Goal: Complete application form: Complete application form

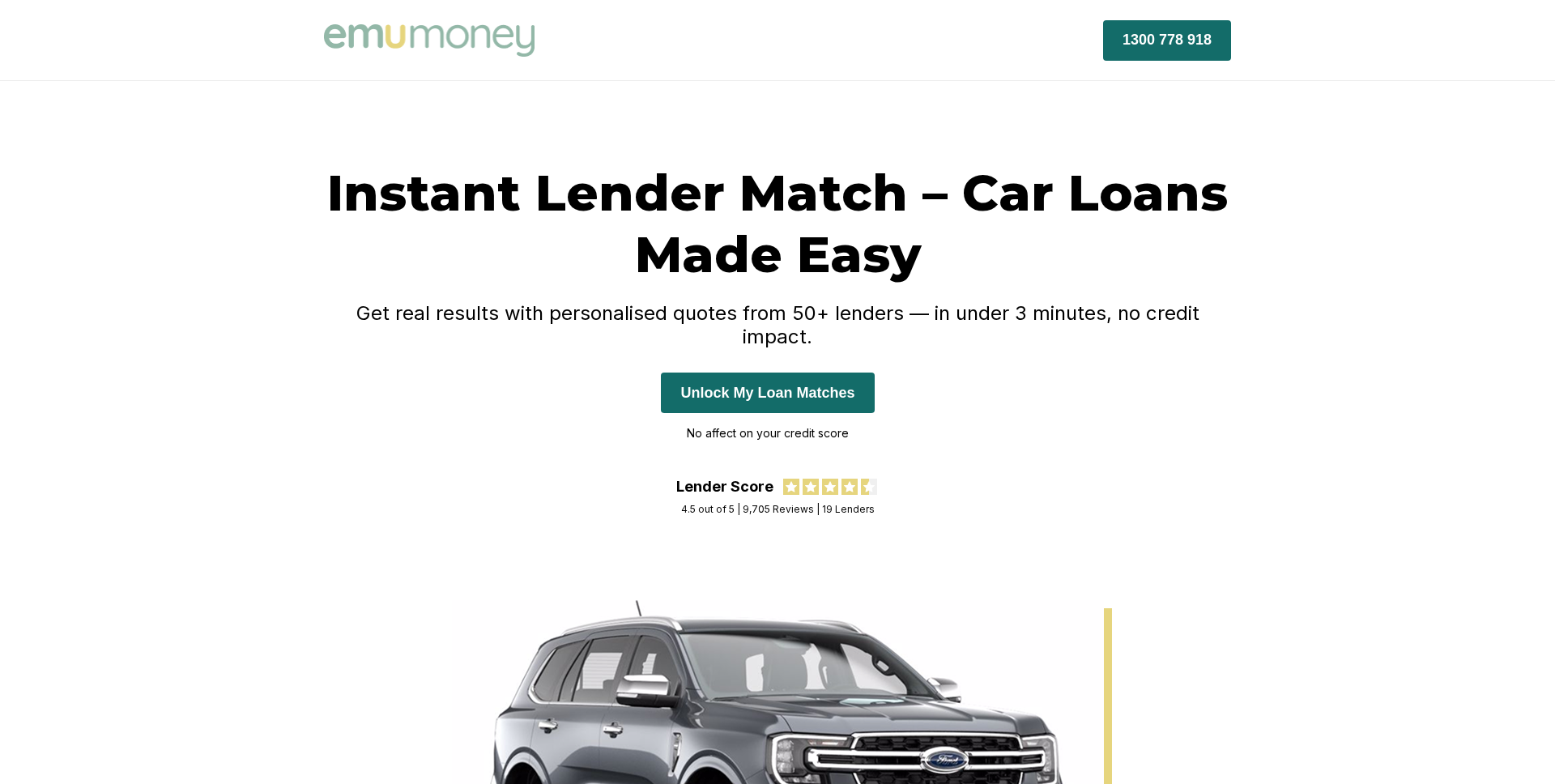
click at [728, 373] on button "Unlock My Loan Matches" at bounding box center [768, 393] width 213 height 41
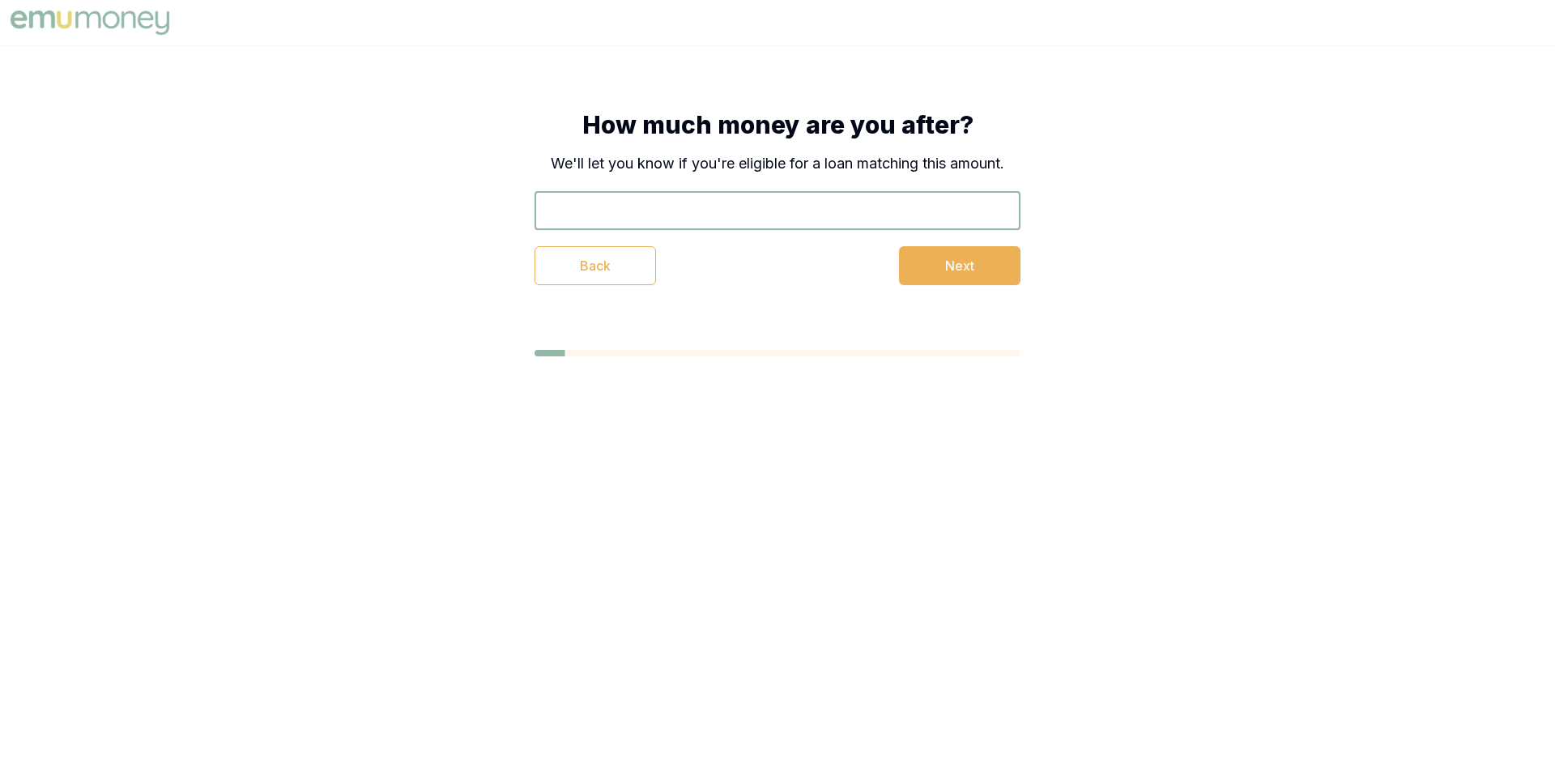
click at [698, 215] on input "text" at bounding box center [778, 210] width 486 height 39
type input "$40,000"
click at [929, 249] on button "Next" at bounding box center [960, 265] width 122 height 39
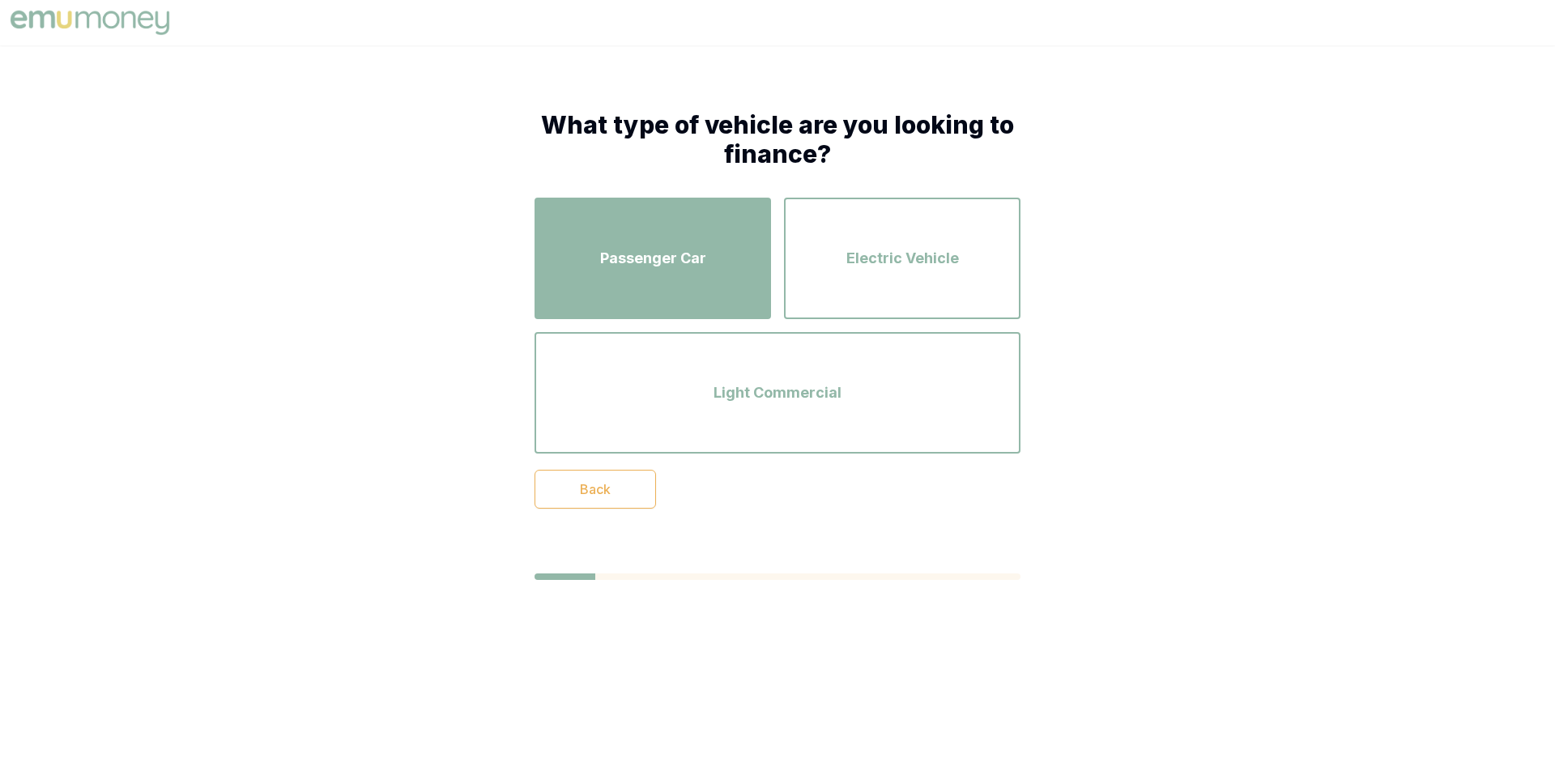
click at [729, 253] on div "Passenger Car" at bounding box center [653, 258] width 207 height 92
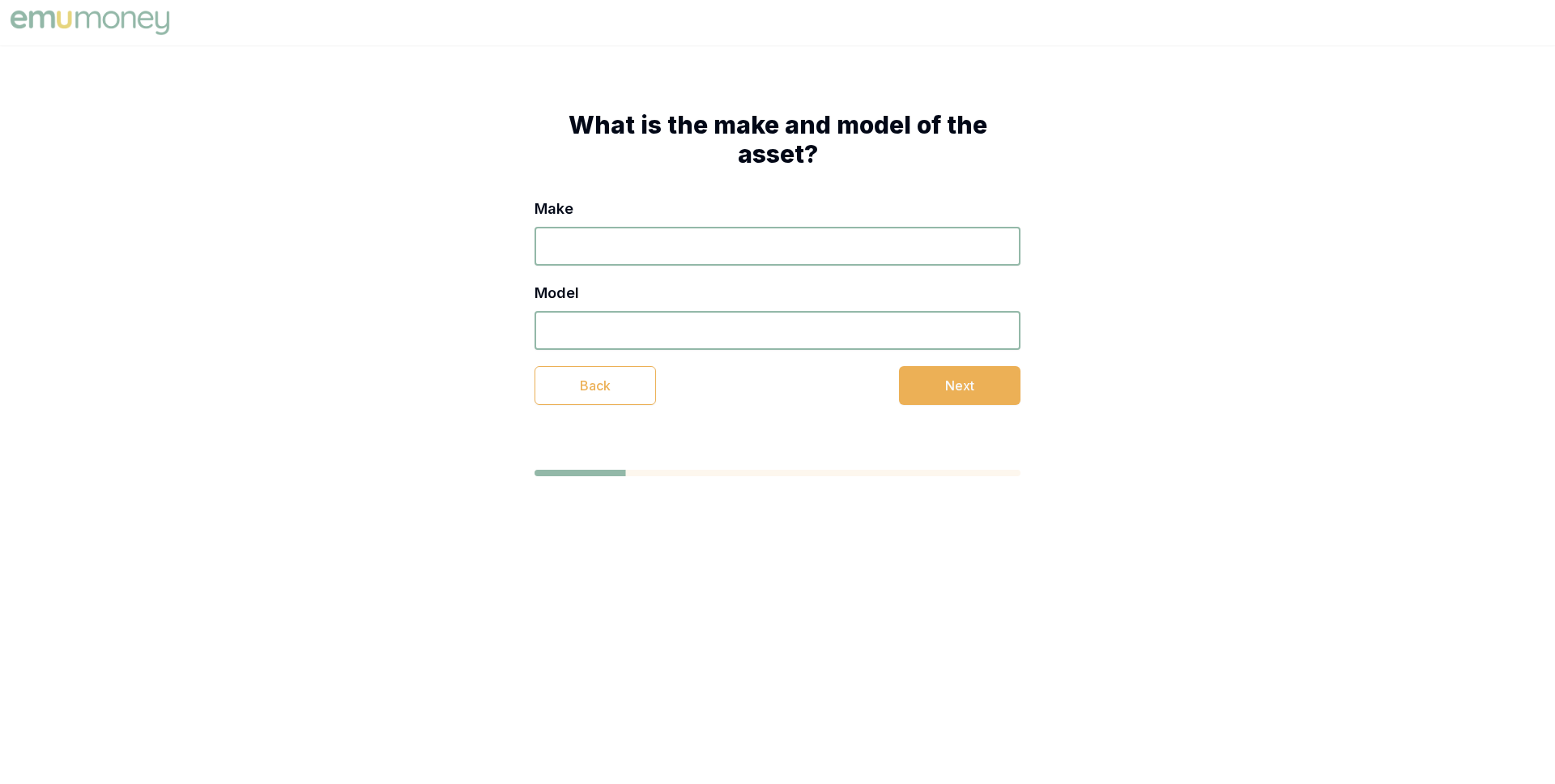
click at [729, 253] on input "Make" at bounding box center [778, 245] width 486 height 39
type input "SKDL"
type input "FKFMD"
click at [927, 386] on button "Next" at bounding box center [960, 385] width 122 height 39
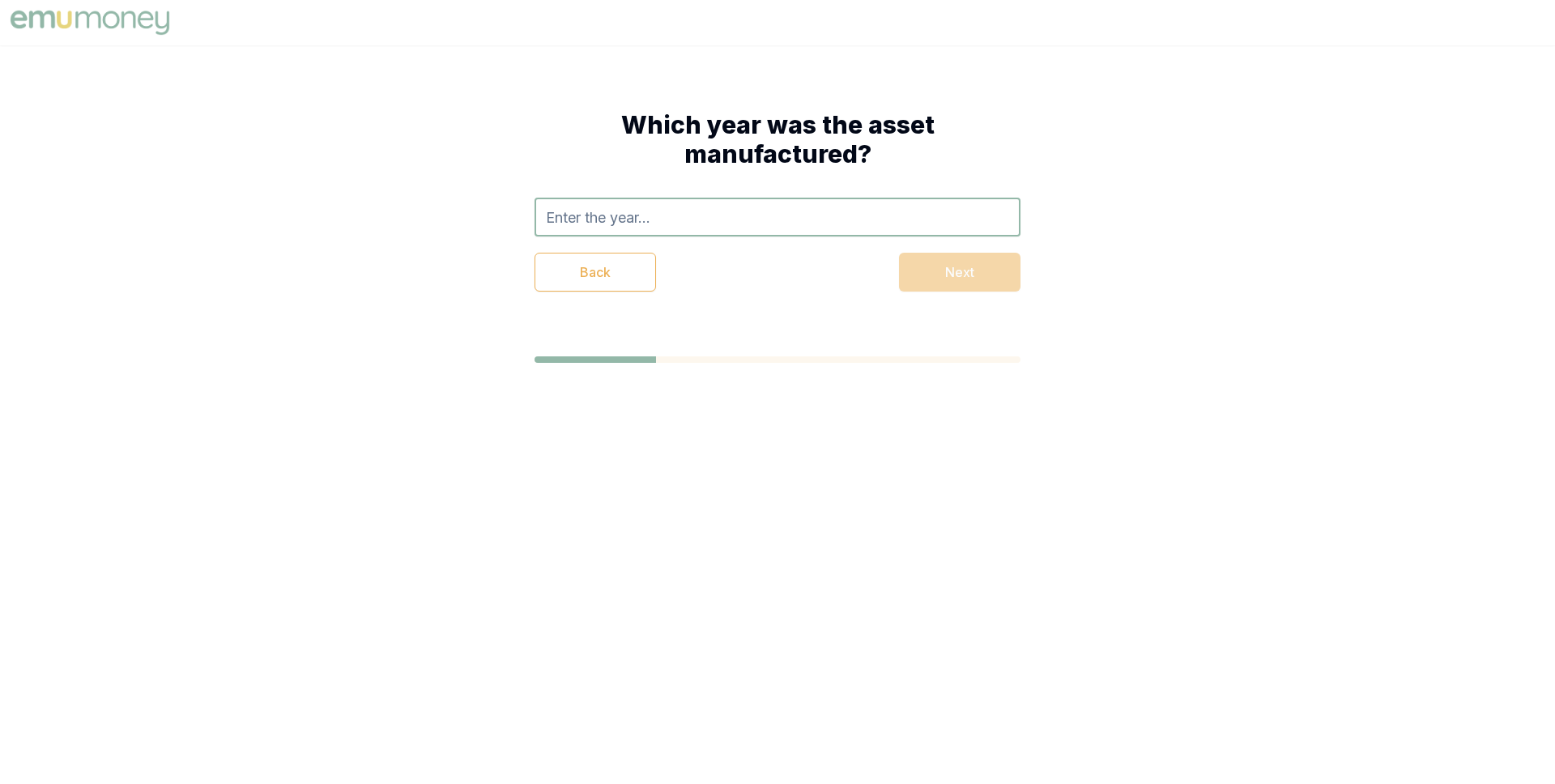
click at [780, 225] on input "text" at bounding box center [778, 217] width 486 height 39
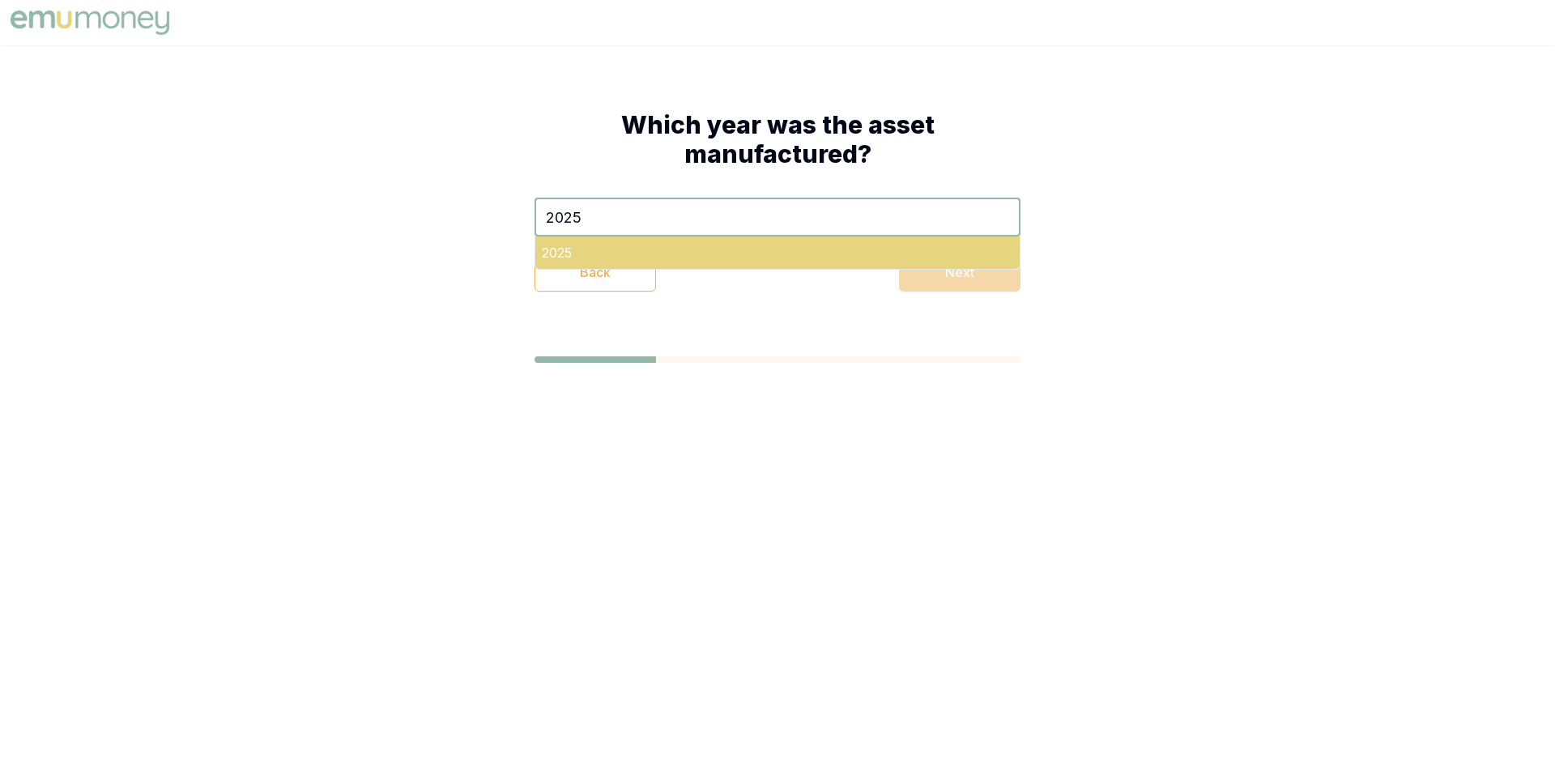
type input "2025"
click at [808, 250] on div "2025" at bounding box center [778, 253] width 484 height 32
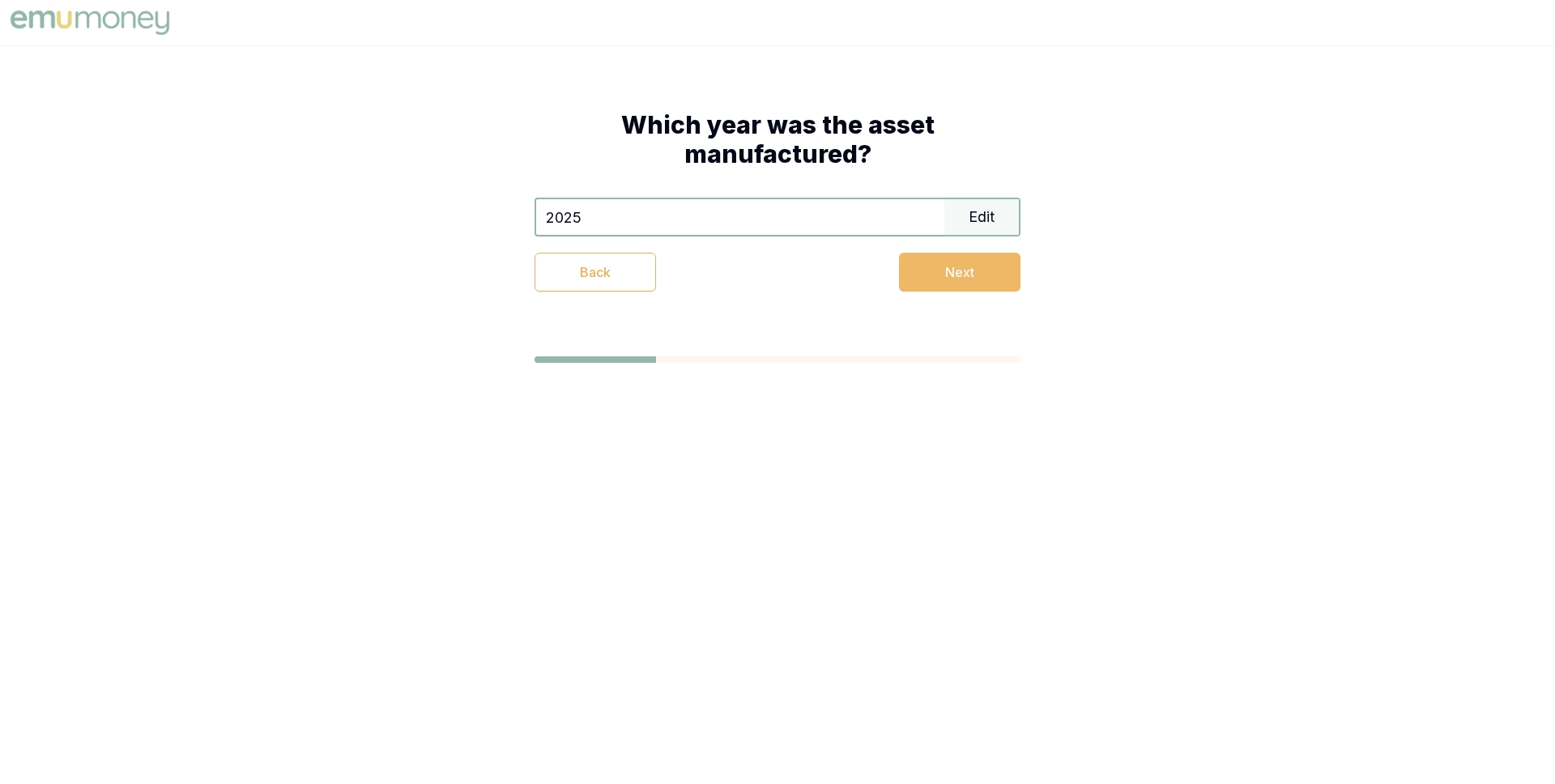
click at [923, 269] on button "Next" at bounding box center [960, 272] width 122 height 39
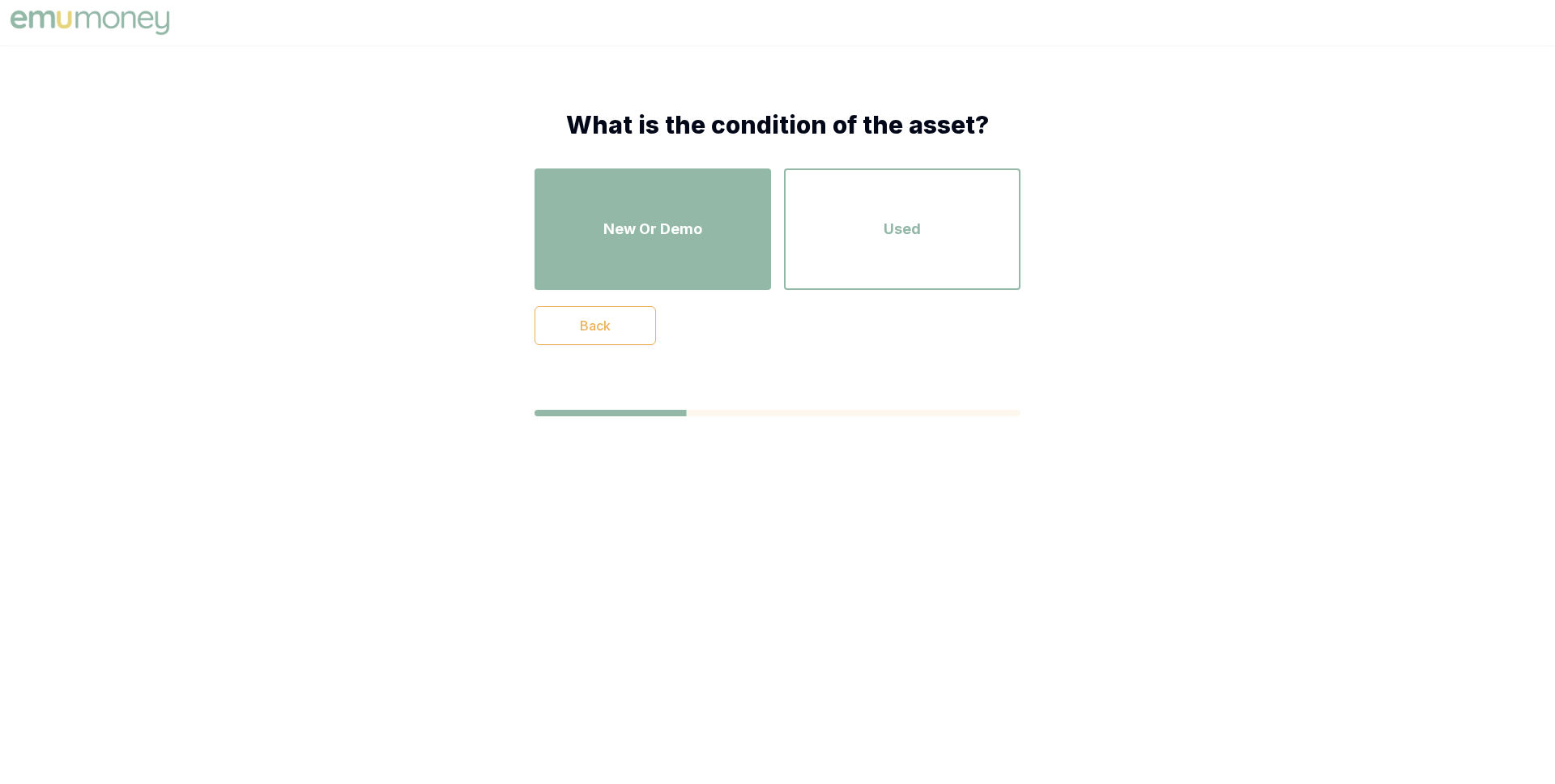
click at [699, 227] on span "New Or Demo" at bounding box center [653, 229] width 99 height 23
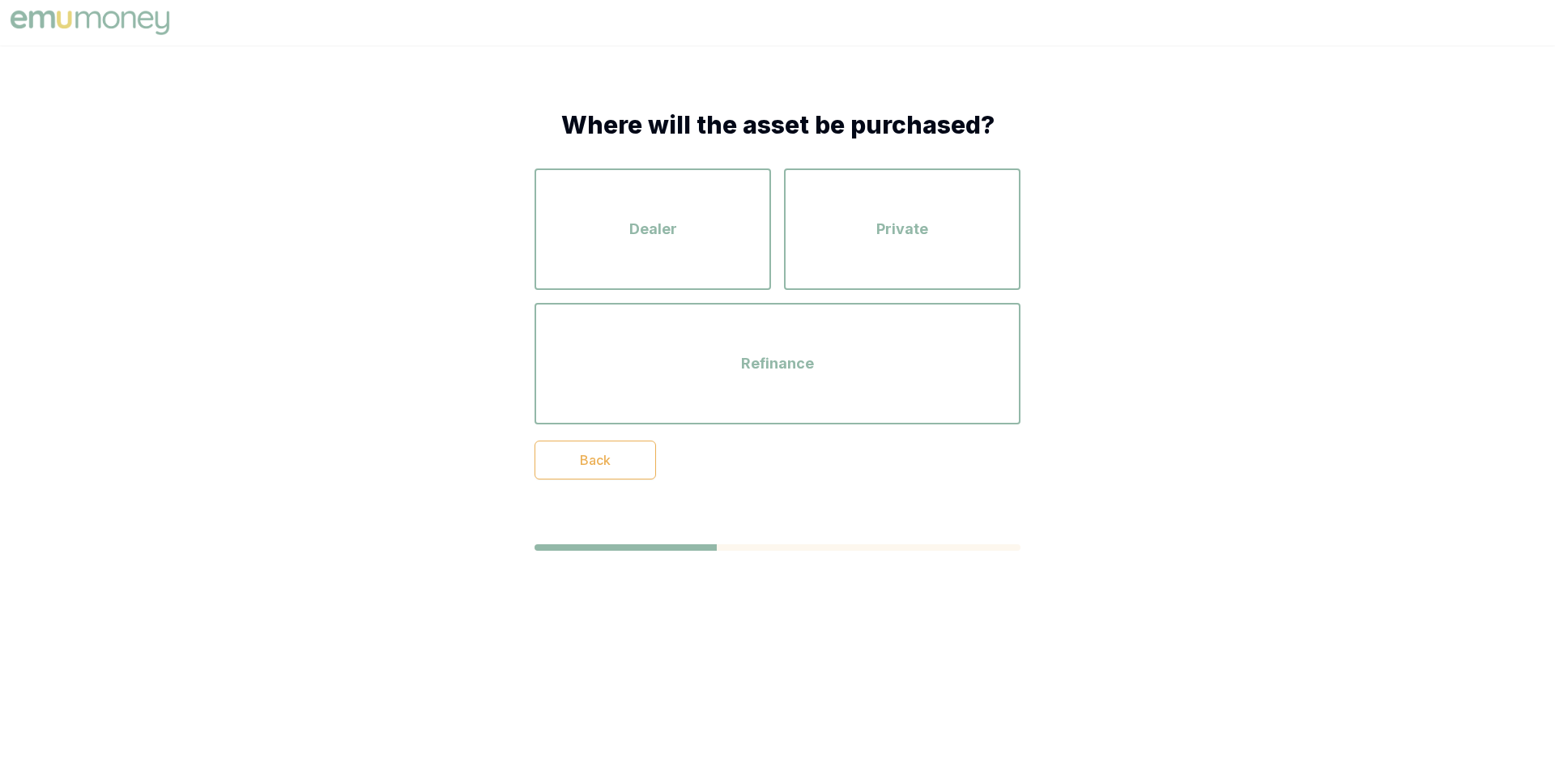
click at [699, 227] on div "Dealer" at bounding box center [653, 228] width 207 height 92
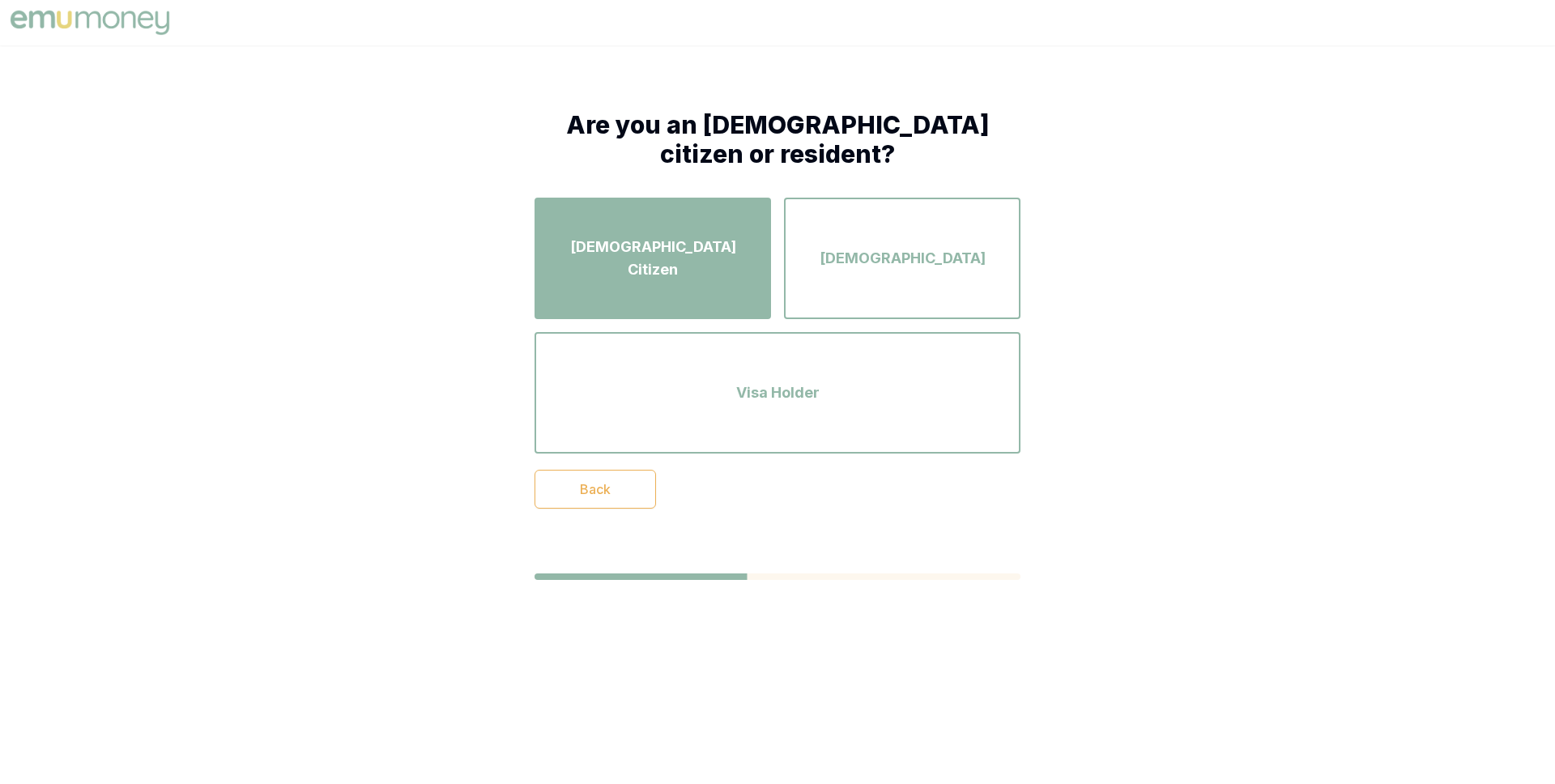
click at [692, 250] on span "Australian Citizen" at bounding box center [653, 259] width 207 height 46
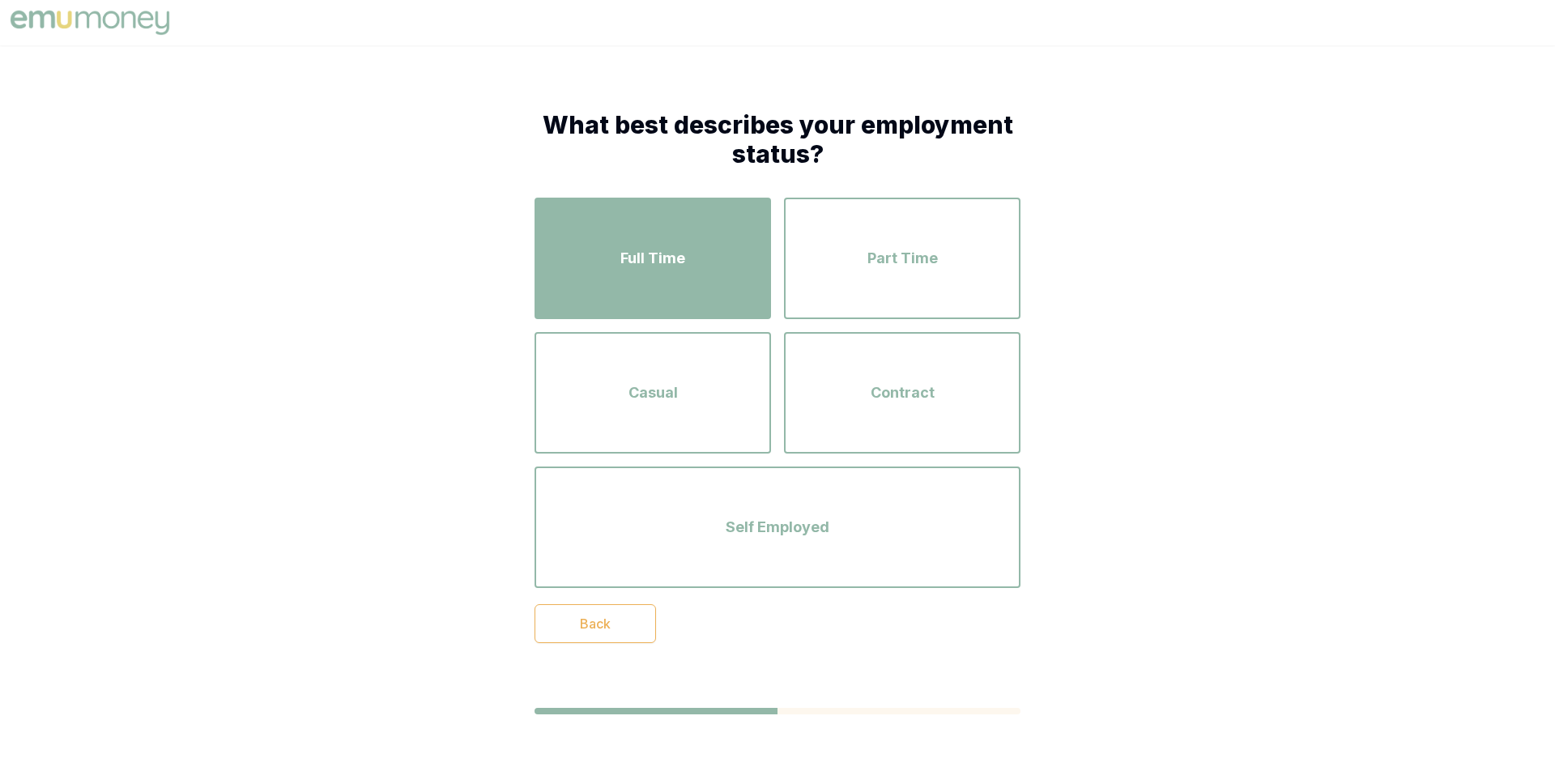
click at [696, 258] on div "Full Time" at bounding box center [653, 258] width 207 height 92
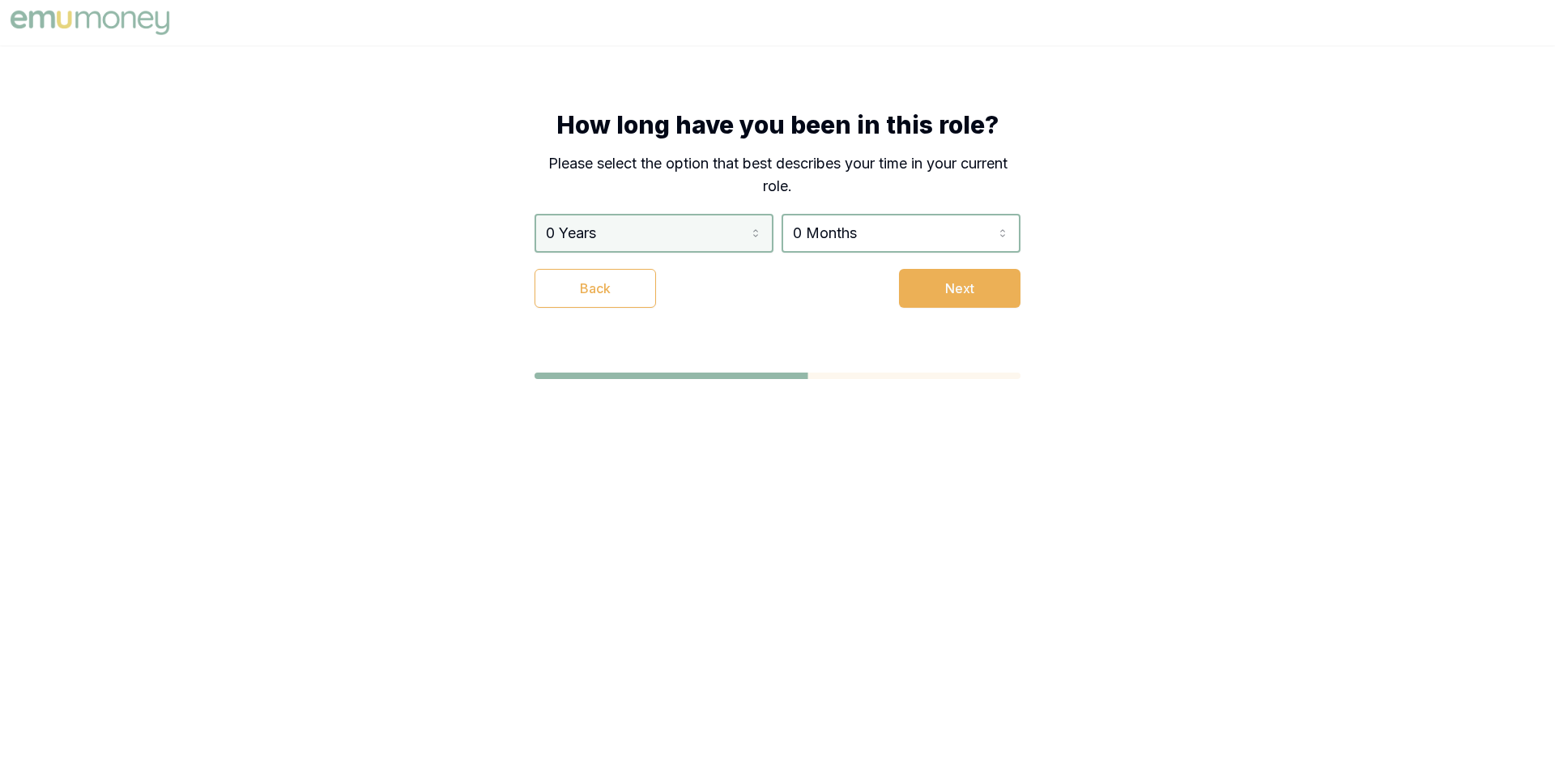
click at [721, 237] on html "How long have you been in this role? Please select the option that best describ…" at bounding box center [778, 392] width 1555 height 784
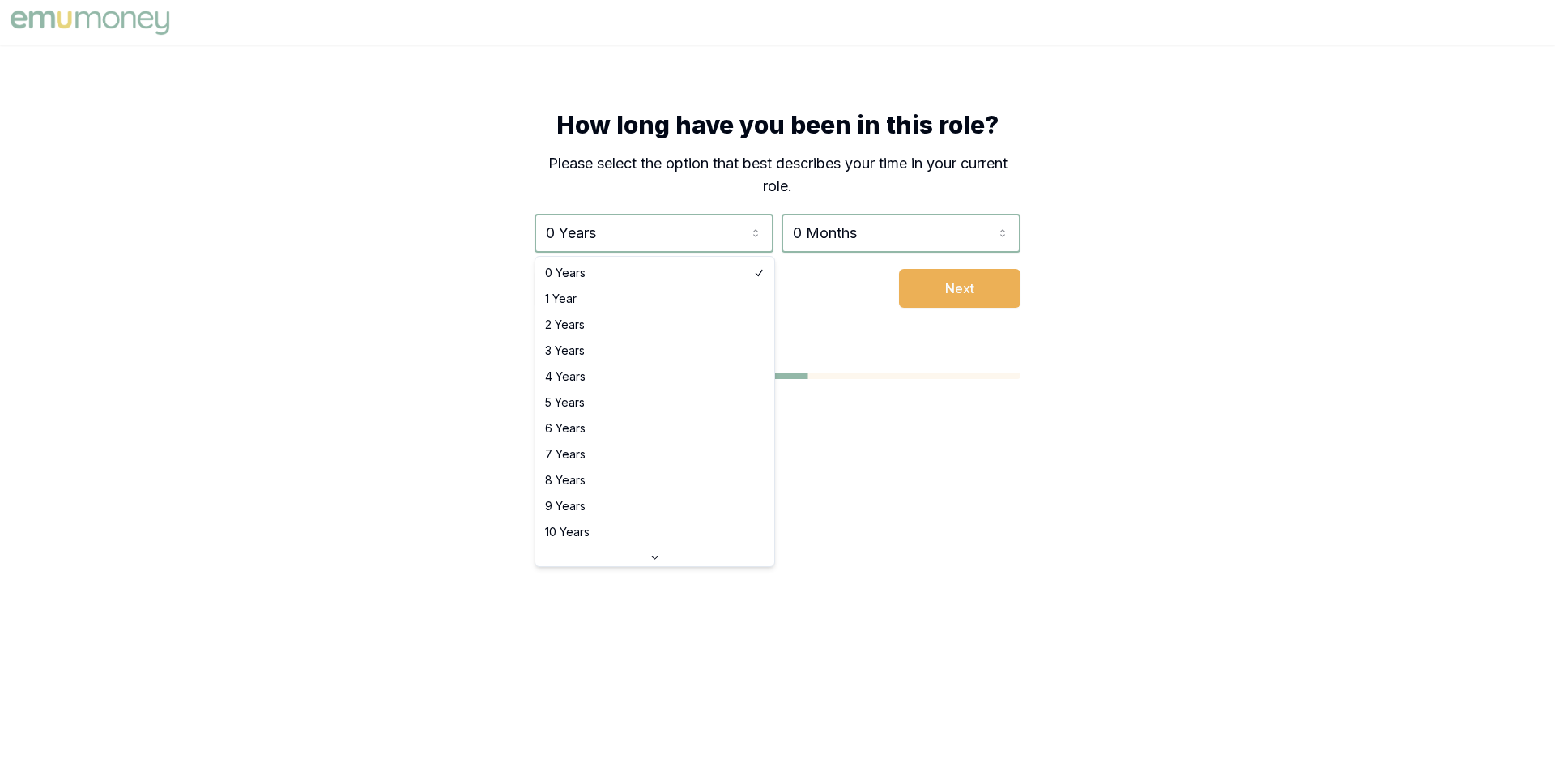
select select "3"
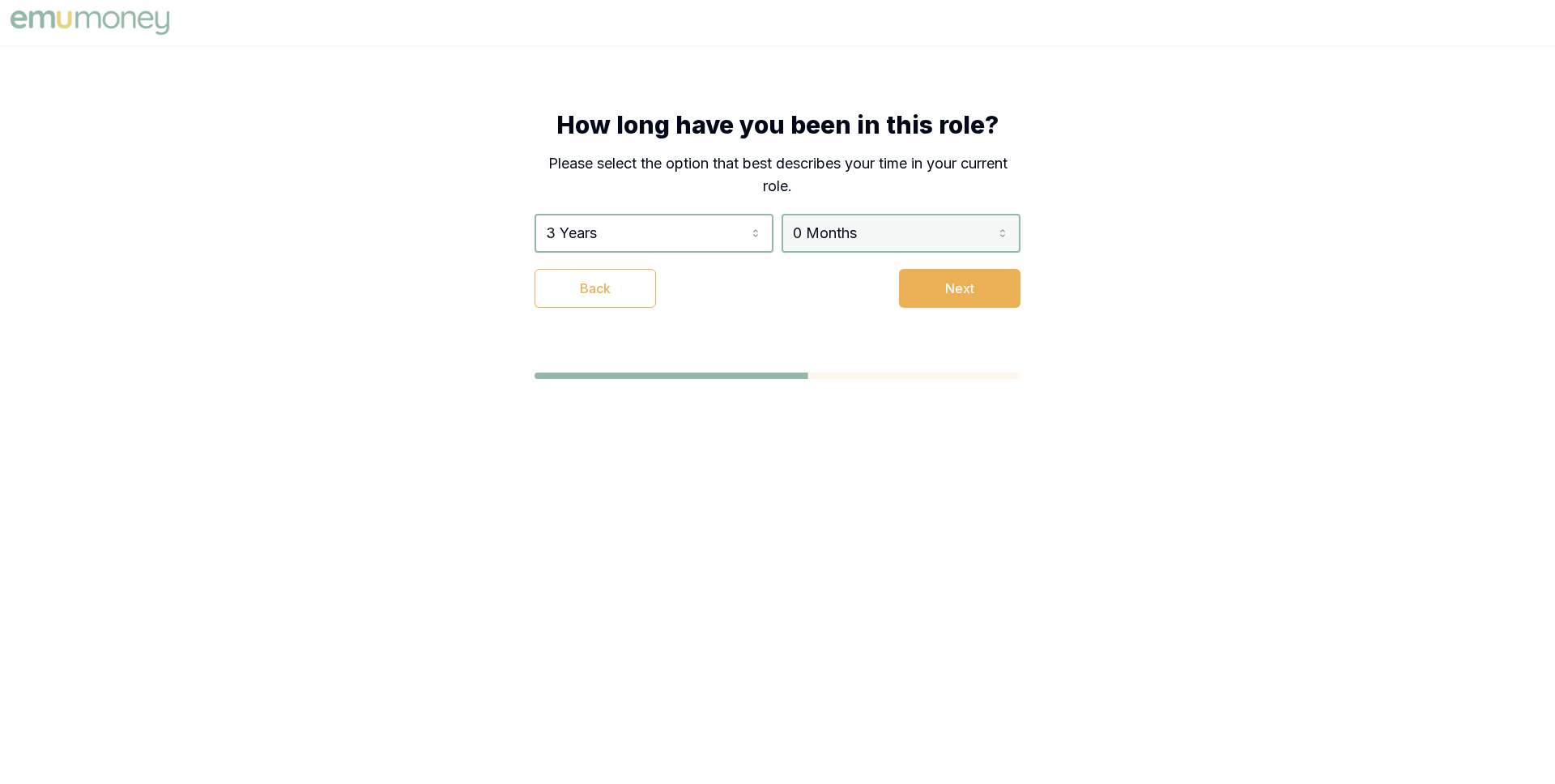
click at [861, 239] on html "How long have you been in this role? Please select the option that best describ…" at bounding box center [778, 392] width 1555 height 784
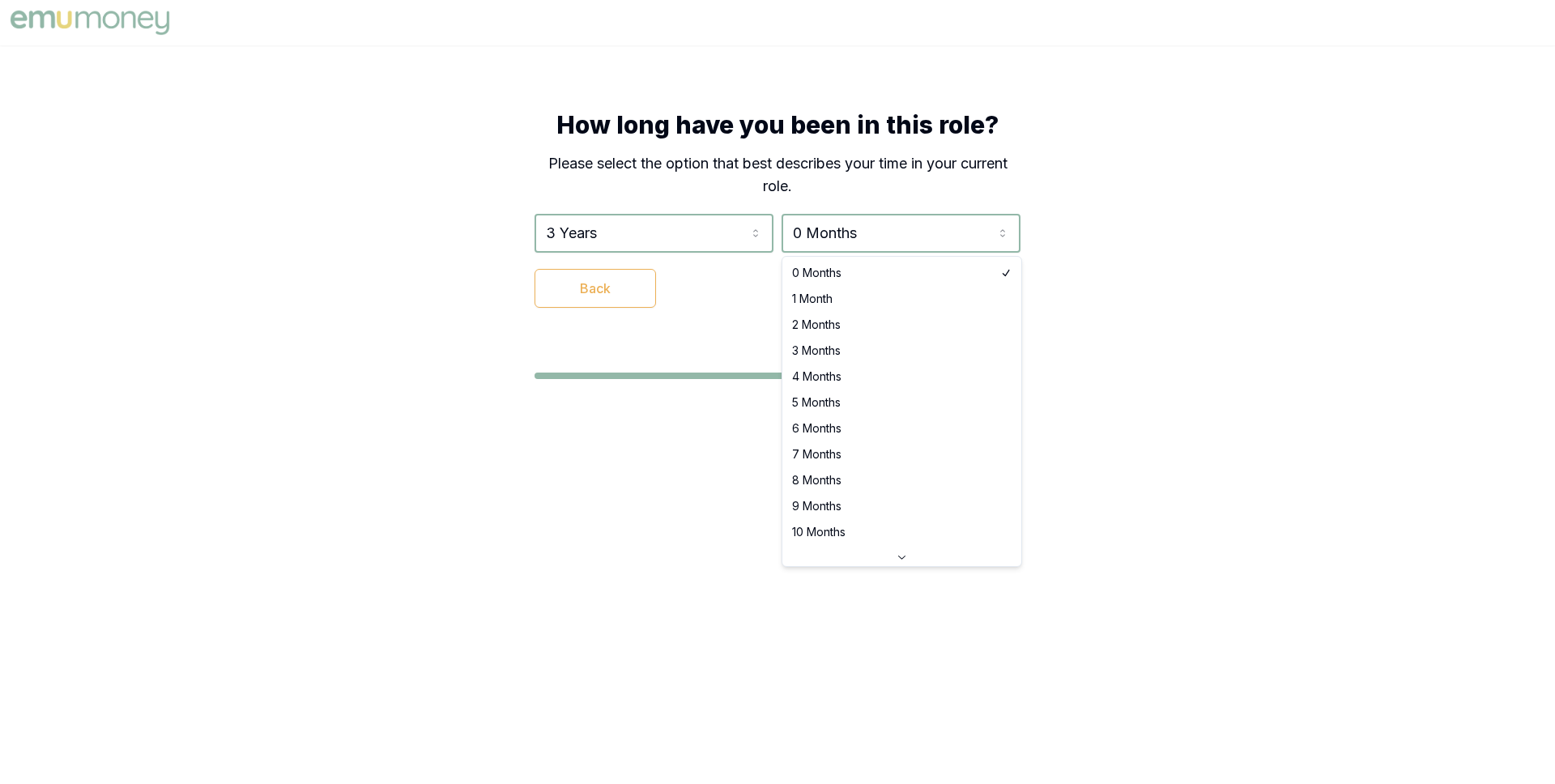
select select "3"
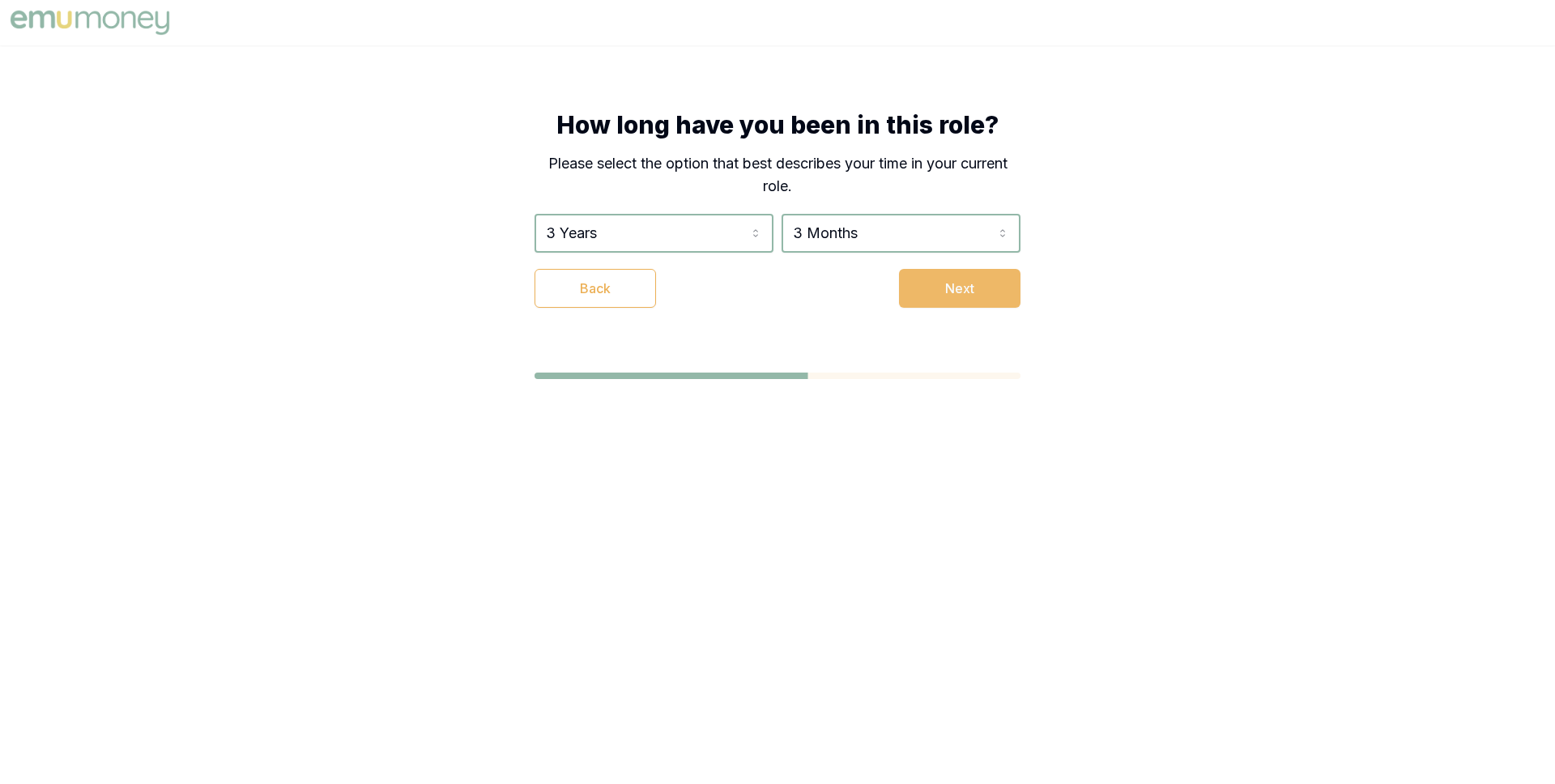
click at [956, 291] on button "Next" at bounding box center [960, 288] width 122 height 39
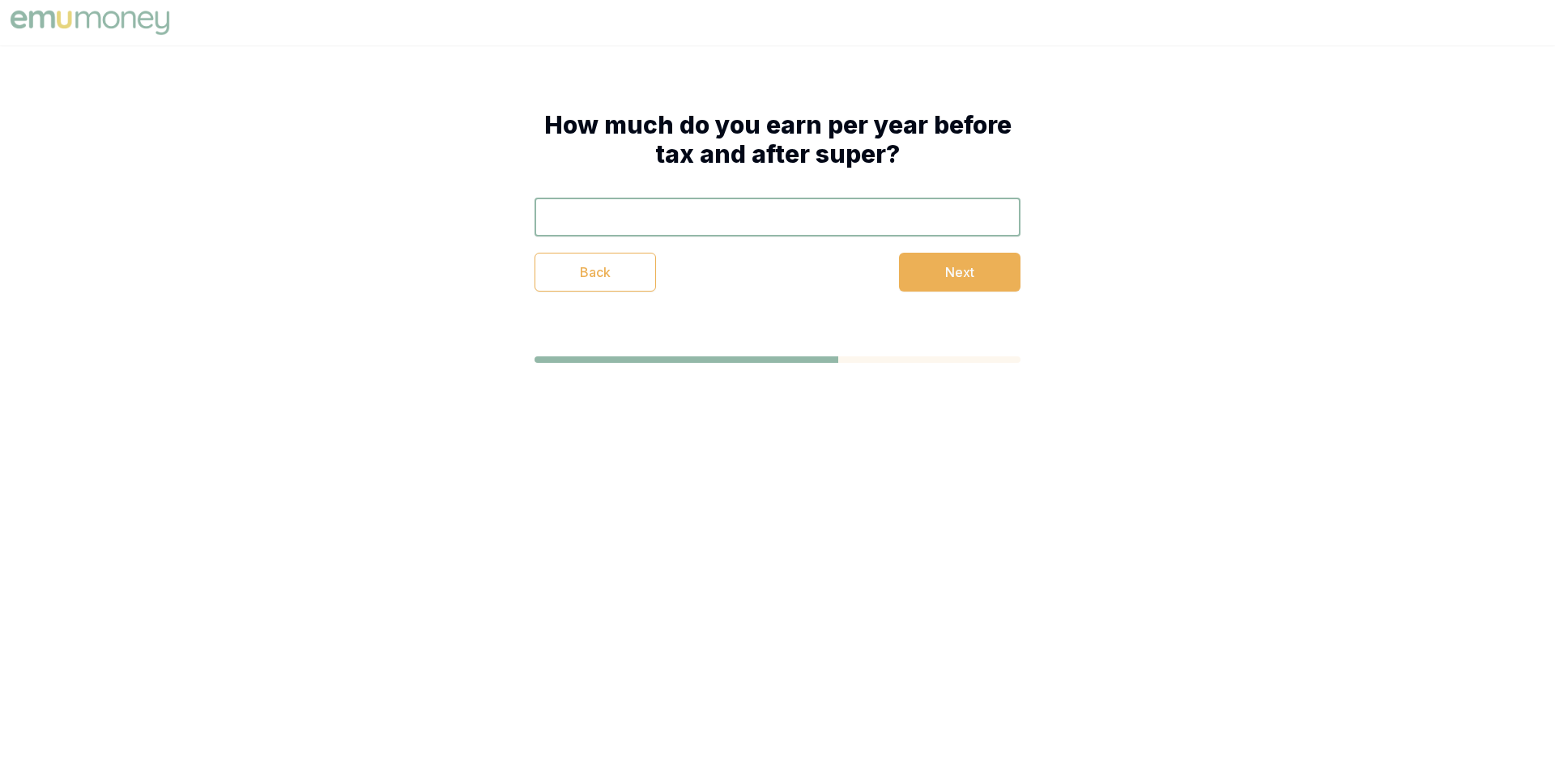
click at [778, 226] on input "text" at bounding box center [778, 217] width 486 height 39
type input "$120,000"
click at [935, 270] on button "Next" at bounding box center [960, 272] width 122 height 39
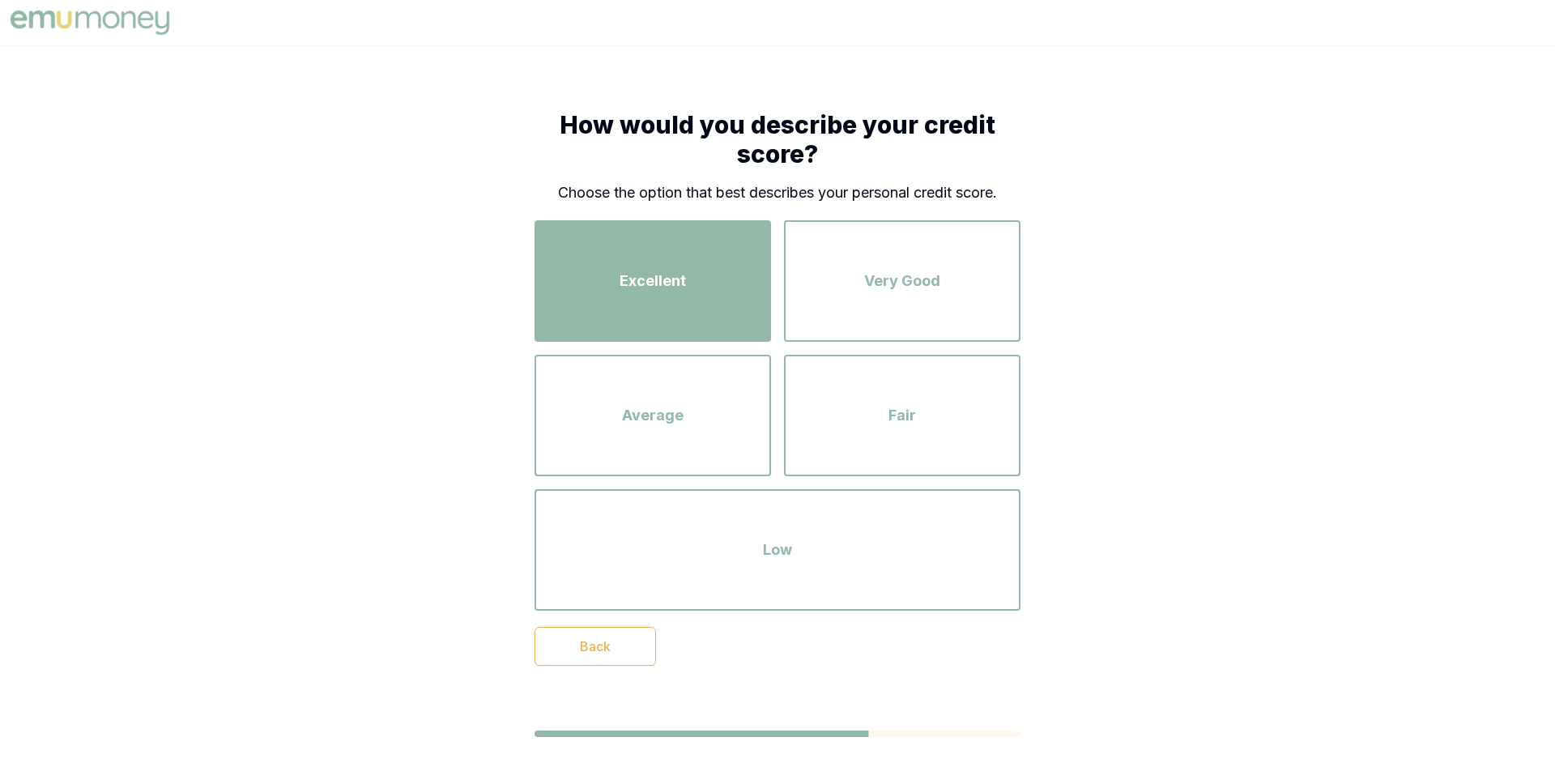
click at [686, 275] on div "Excellent" at bounding box center [653, 281] width 207 height 92
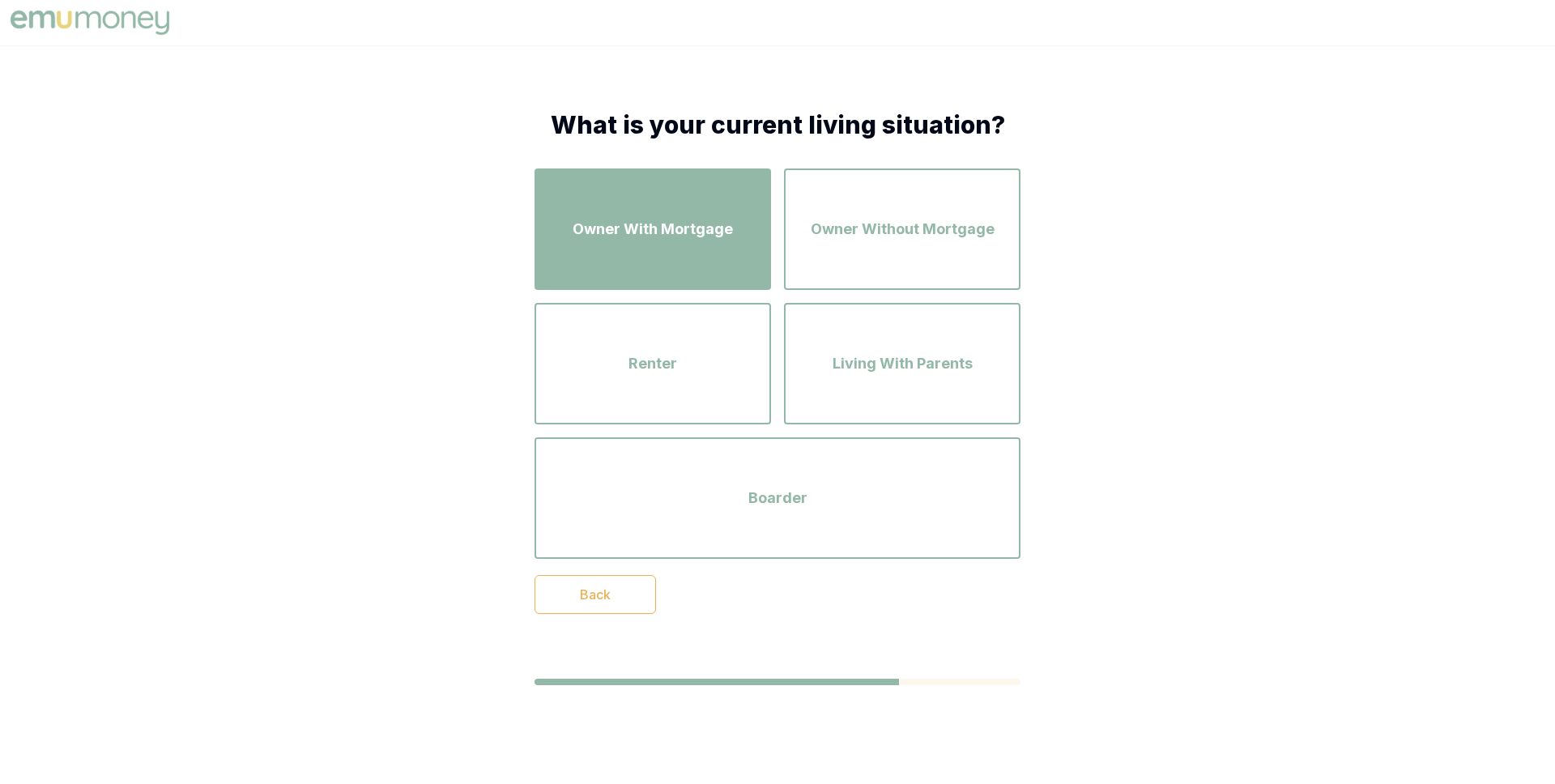
click at [696, 232] on span "Owner With Mortgage" at bounding box center [653, 229] width 161 height 23
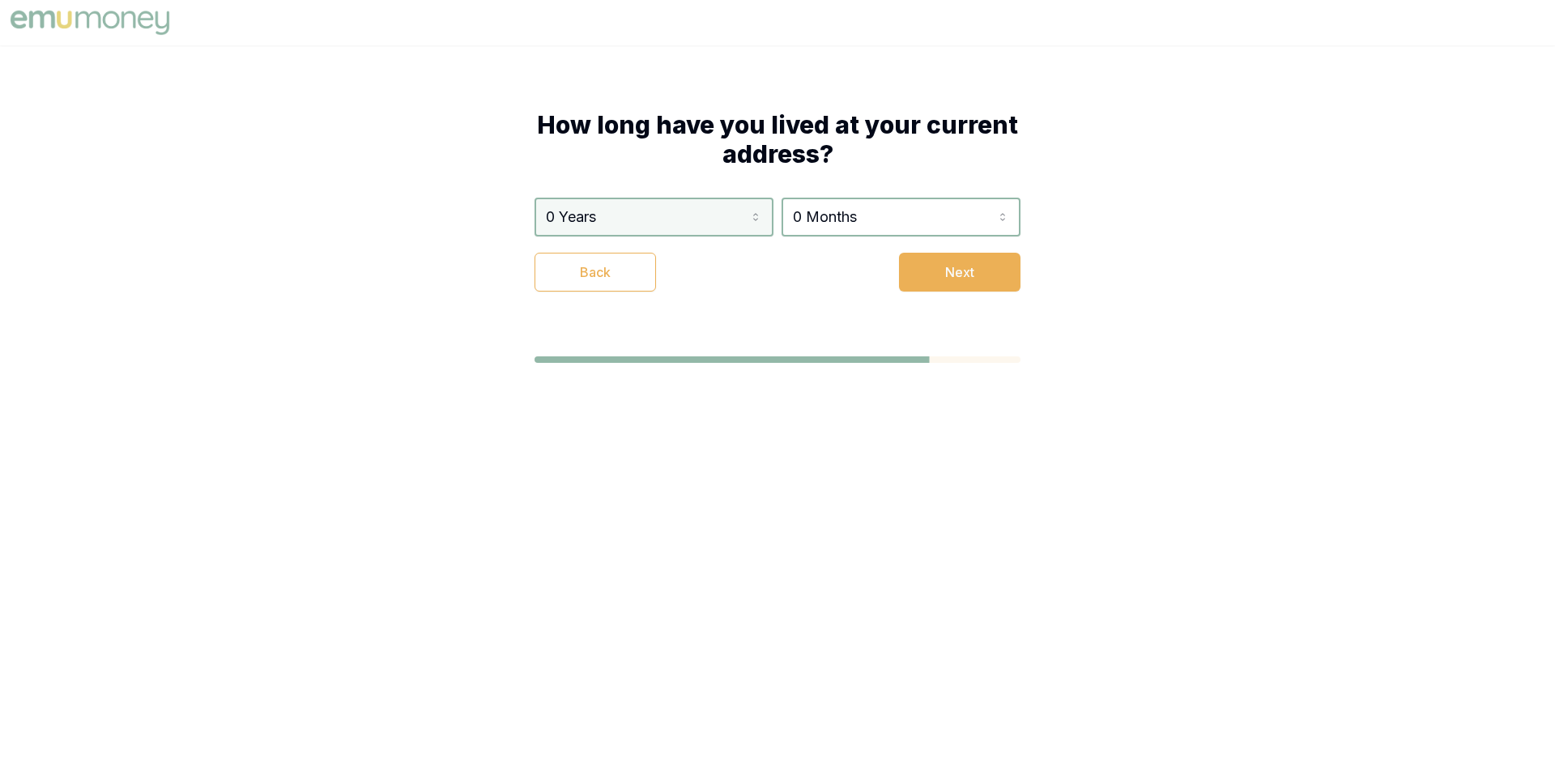
click at [694, 224] on html "How long have you lived at your current address? 0 Years 0 Years 1 Year 2 Years…" at bounding box center [778, 392] width 1555 height 784
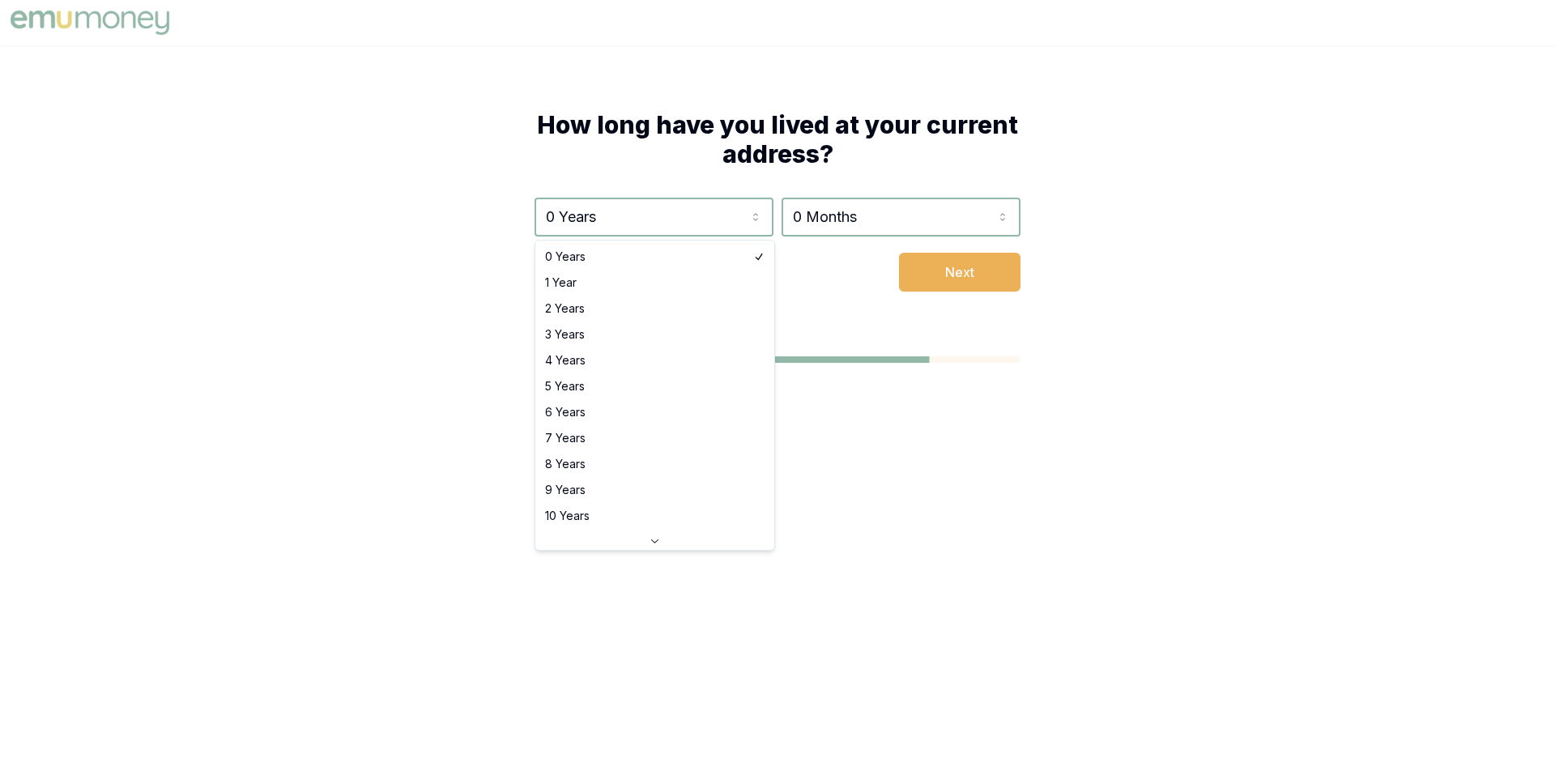
select select "4"
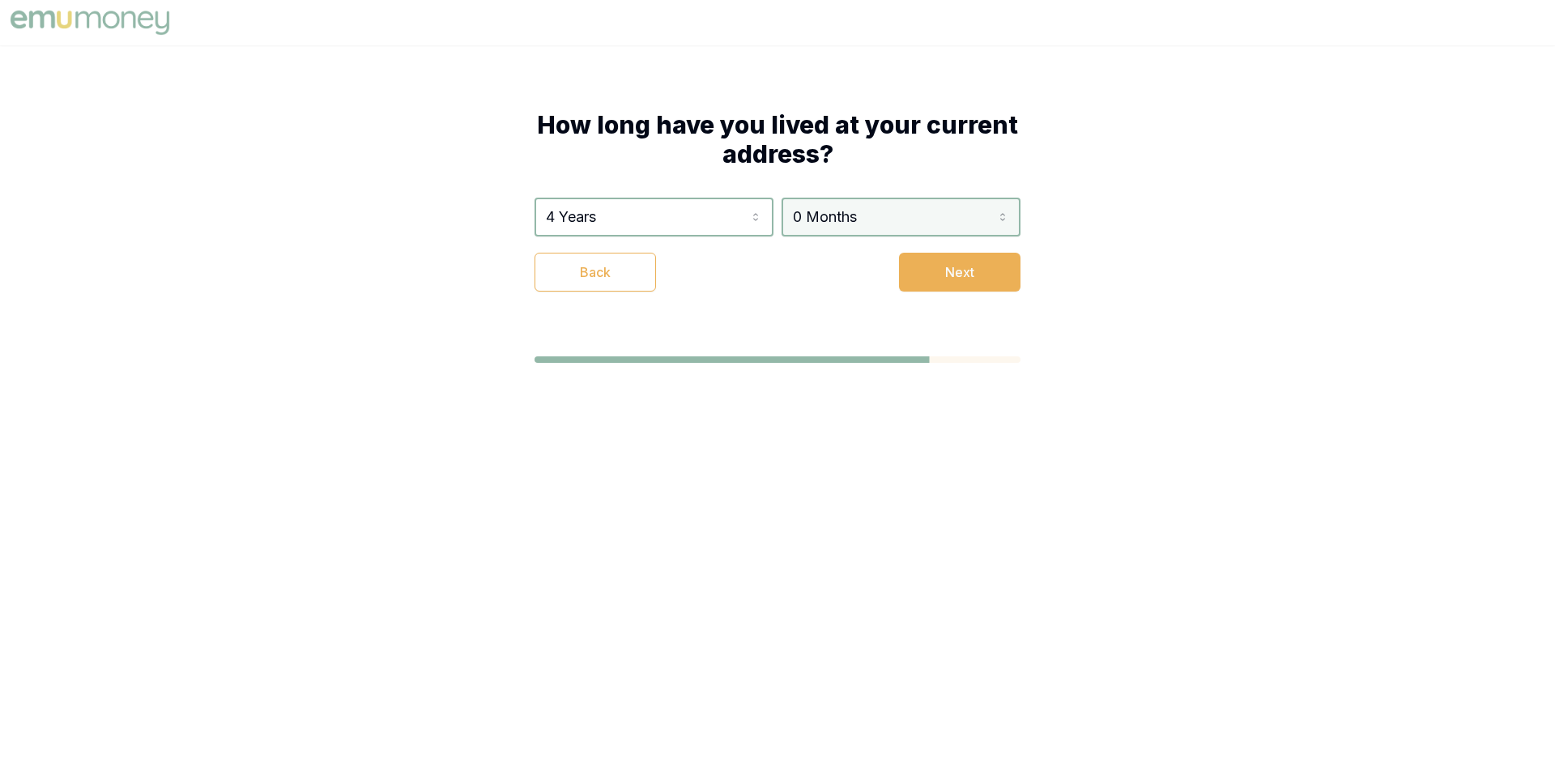
click at [843, 223] on html "How long have you lived at your current address? 4 Years 0 Years 1 Year 2 Years…" at bounding box center [778, 392] width 1555 height 784
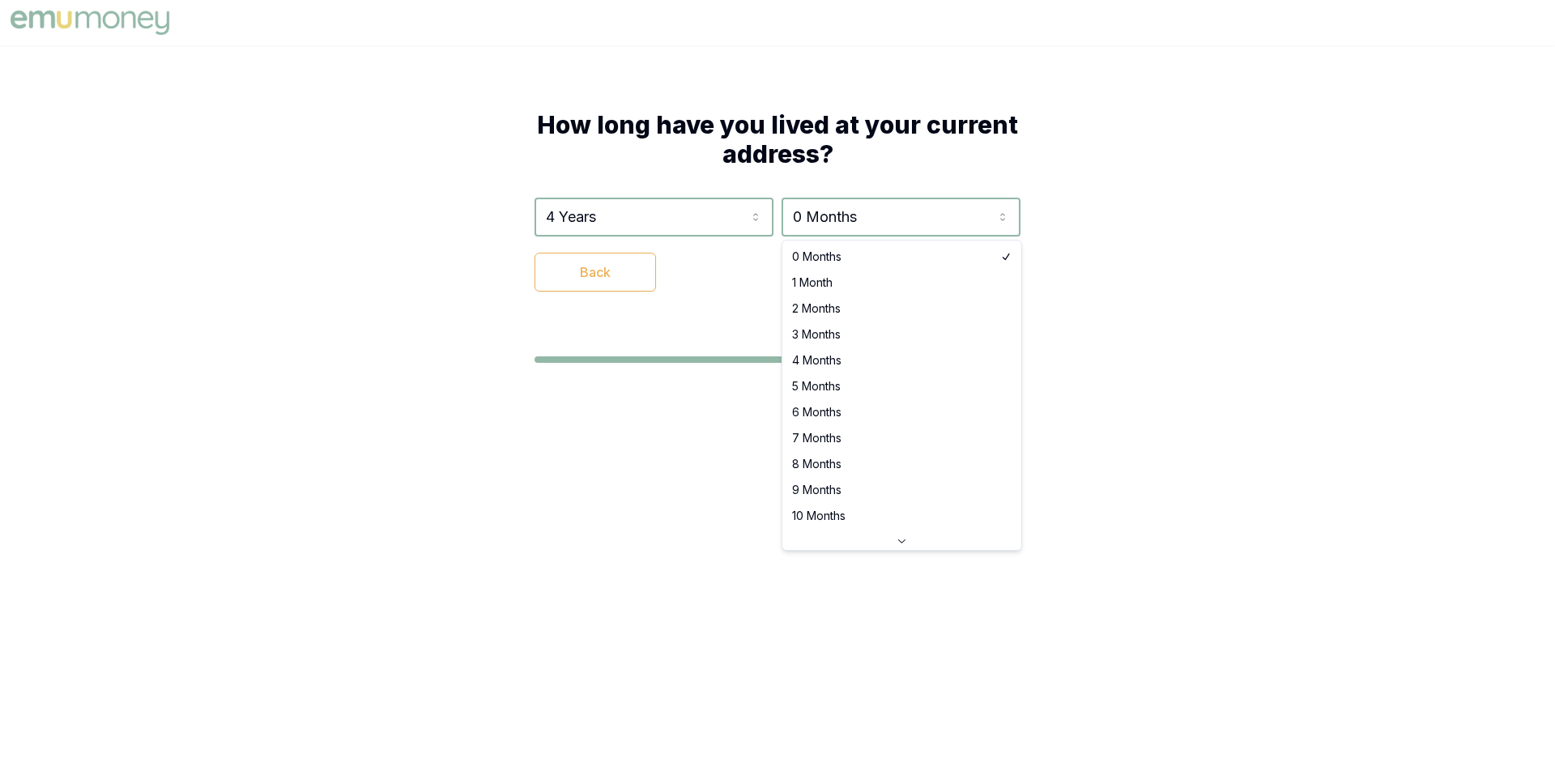
select select "3"
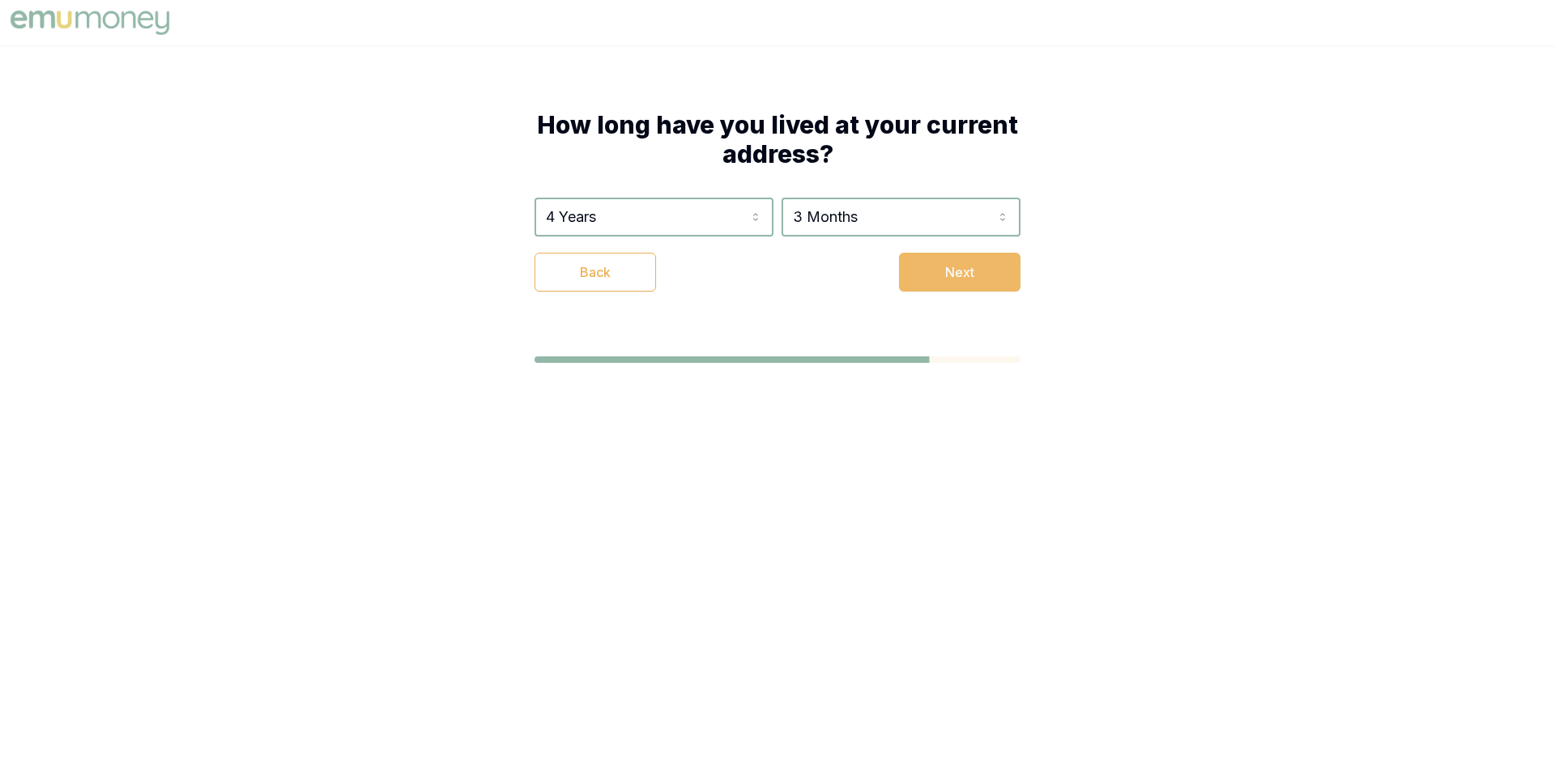
click at [932, 279] on button "Next" at bounding box center [960, 272] width 122 height 39
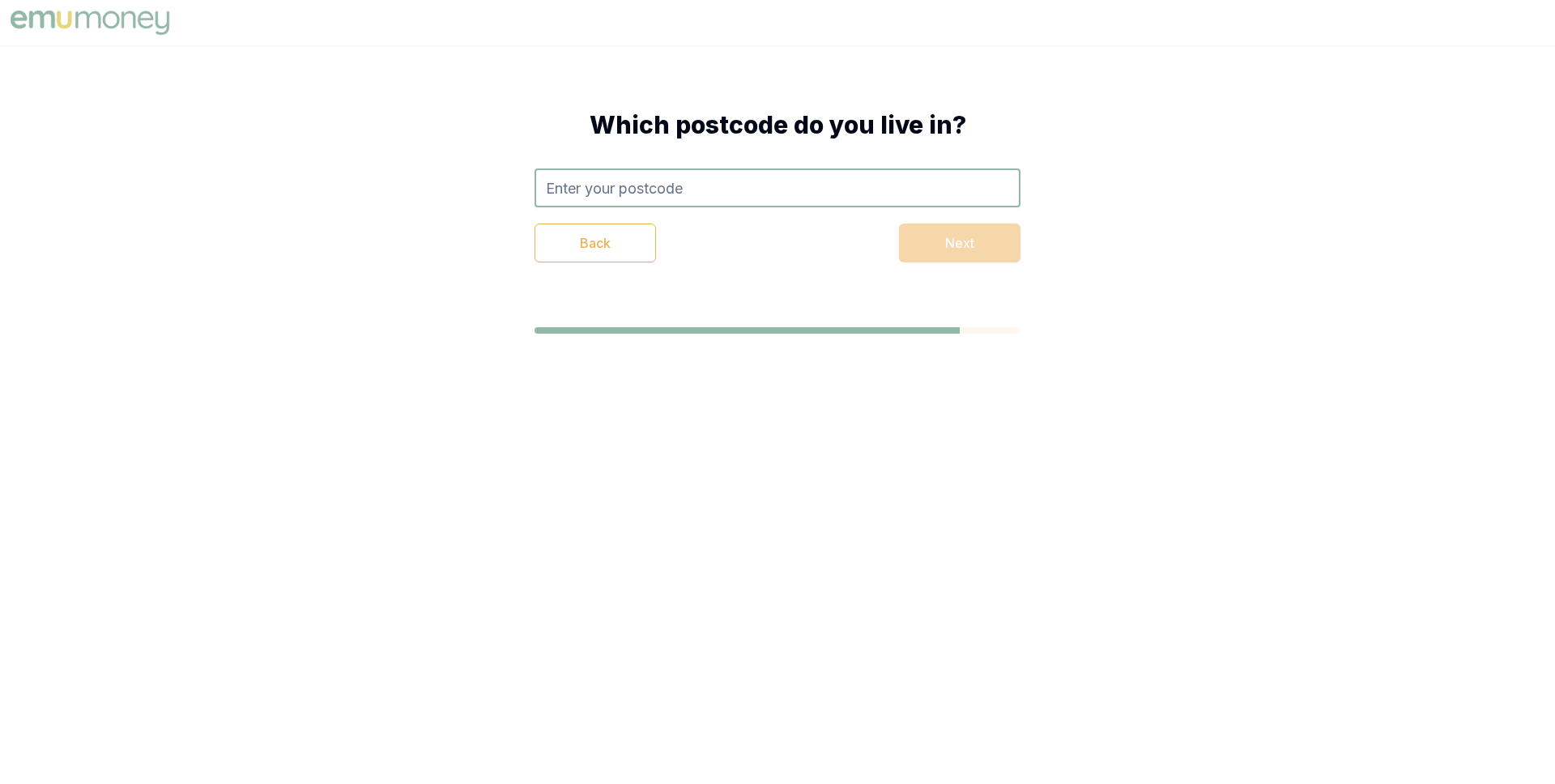
click at [776, 189] on input "text" at bounding box center [778, 187] width 486 height 39
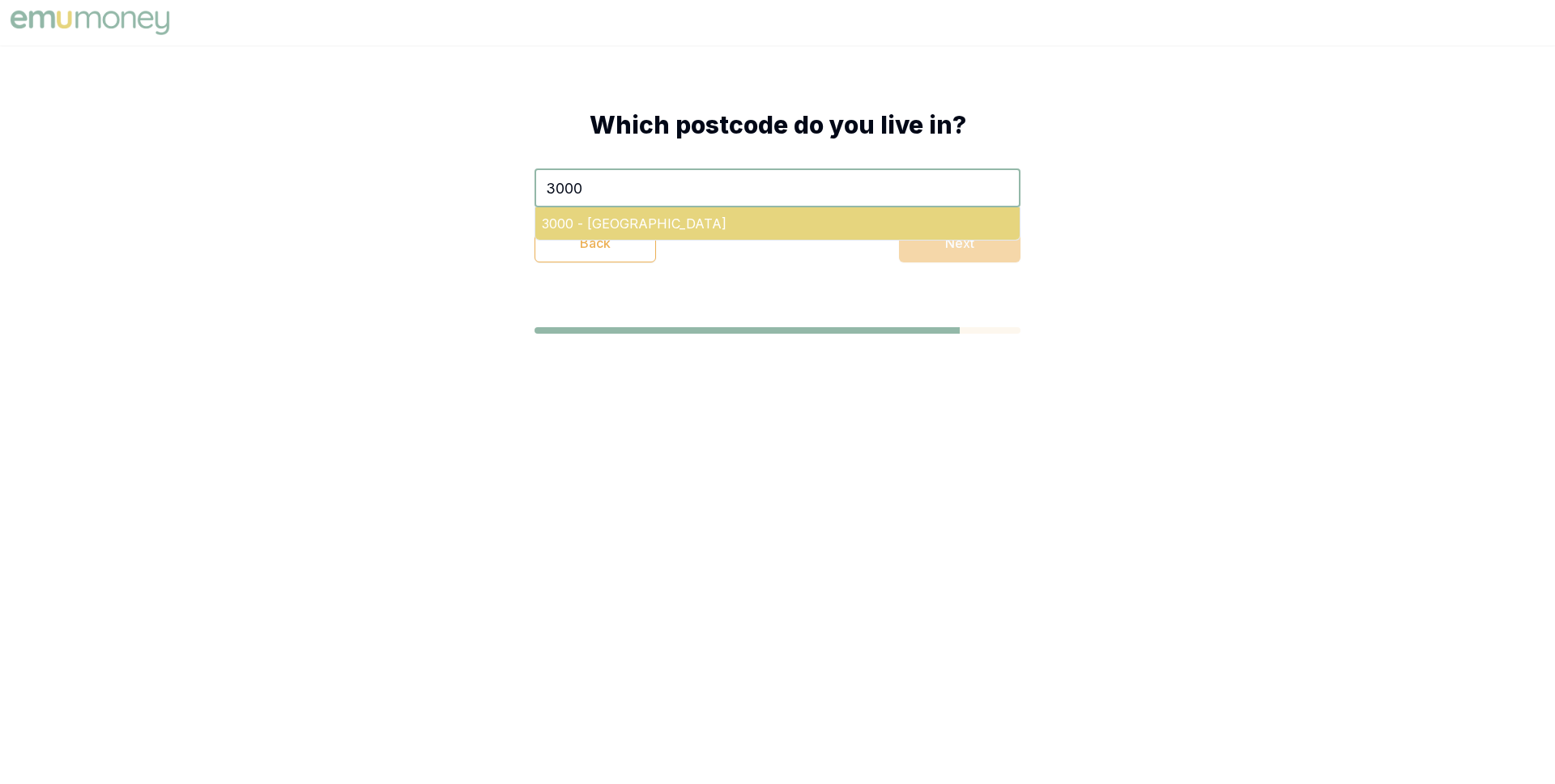
type input "3000"
click at [791, 217] on div "3000 - Melbourne" at bounding box center [778, 224] width 484 height 32
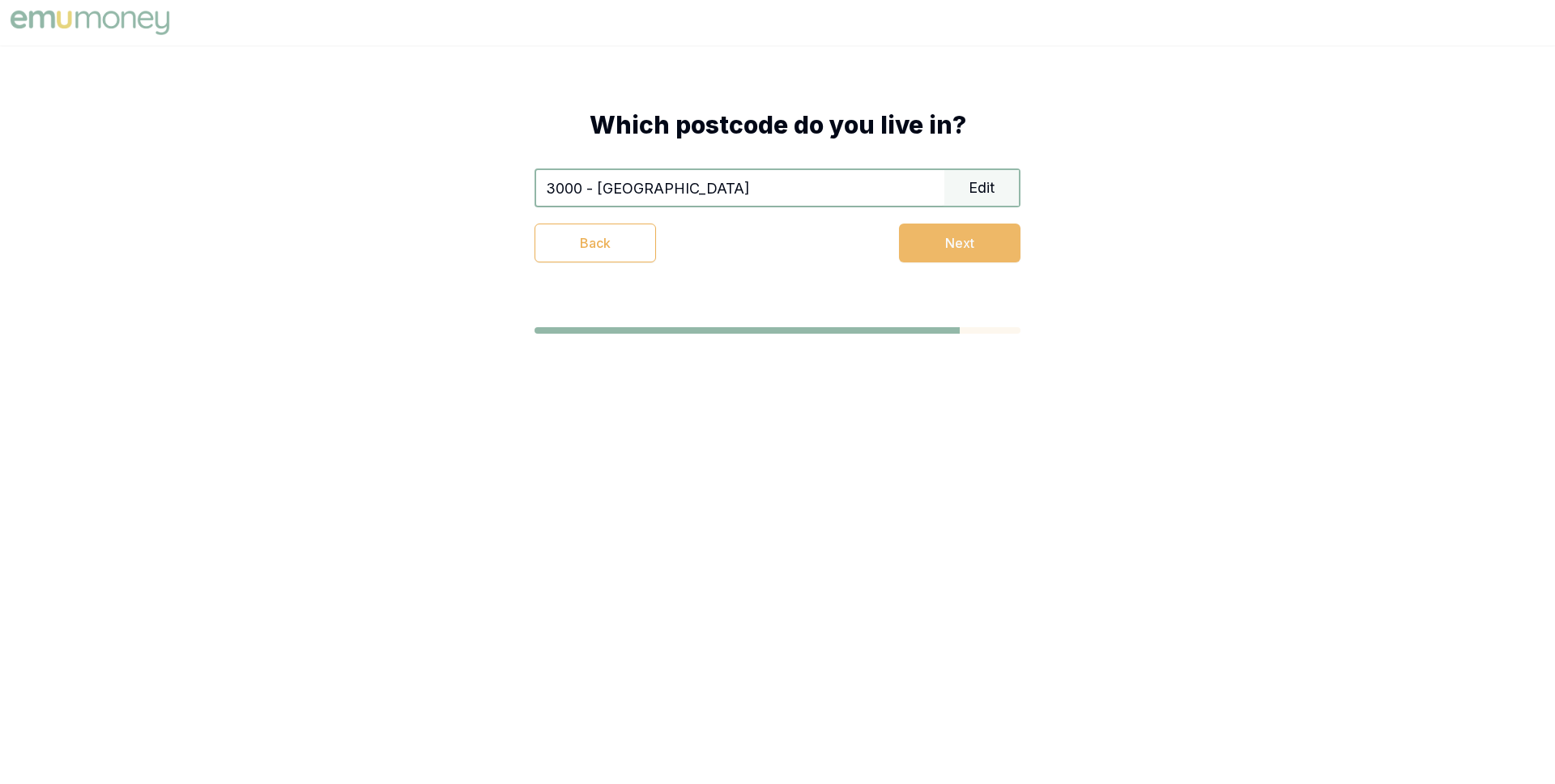
click at [925, 242] on button "Next" at bounding box center [960, 243] width 122 height 39
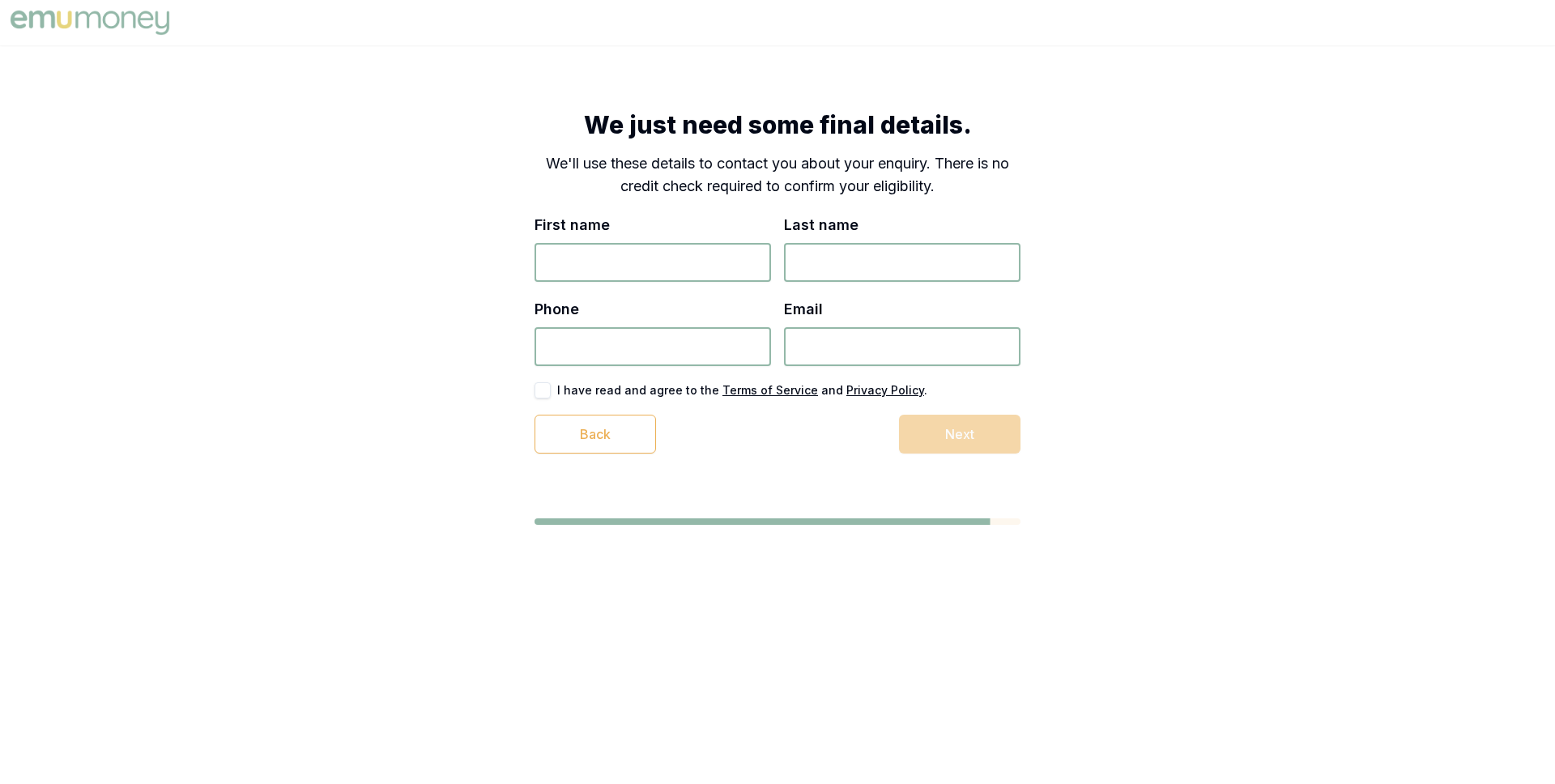
click at [692, 250] on input "First name" at bounding box center [653, 262] width 237 height 39
type input "Matt"
type input "Leeburn"
type input "0431 548 928"
click at [819, 346] on input "Email" at bounding box center [902, 346] width 237 height 39
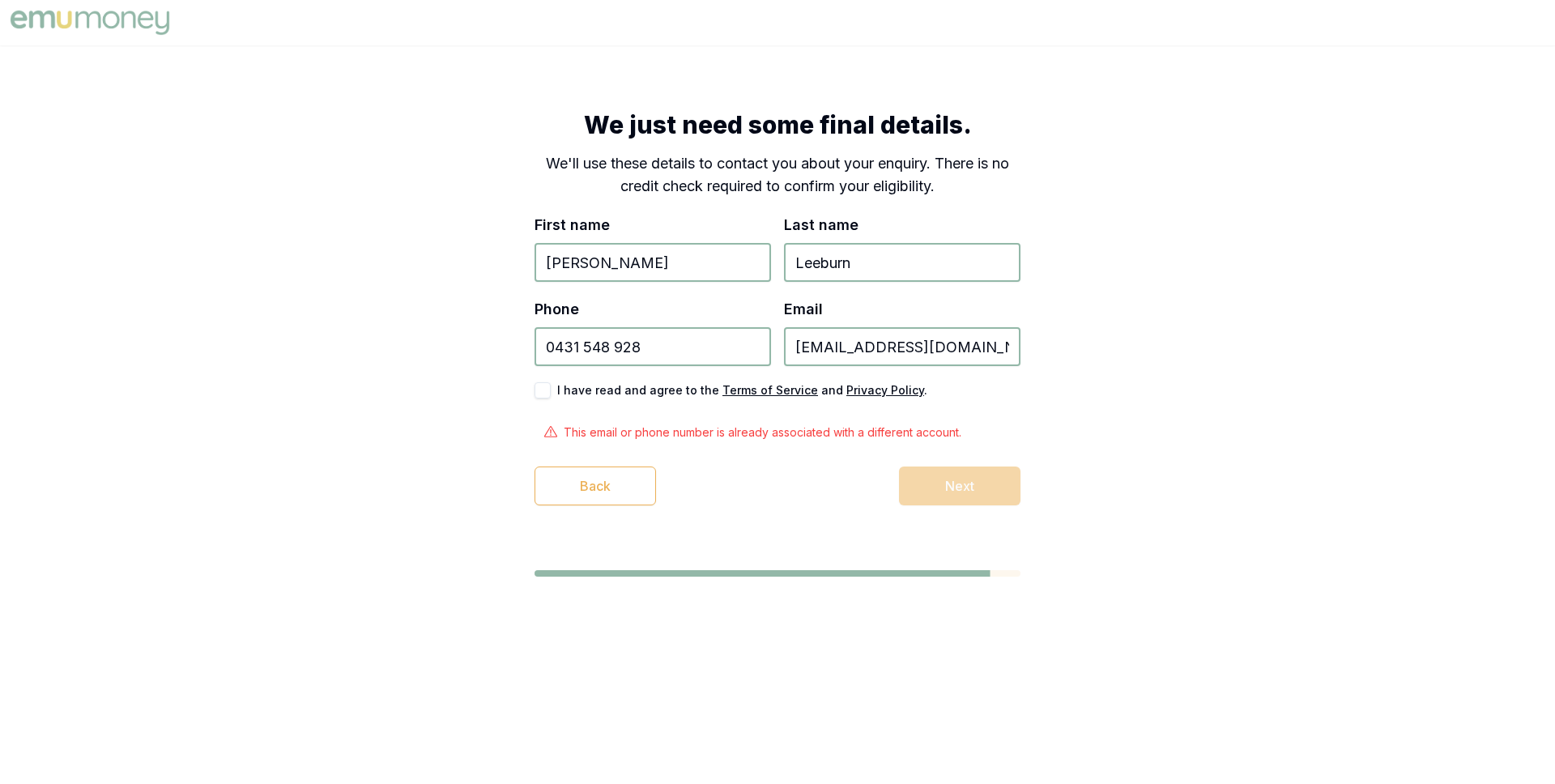
click at [830, 350] on input "2025@leeburn.co" at bounding box center [902, 346] width 237 height 39
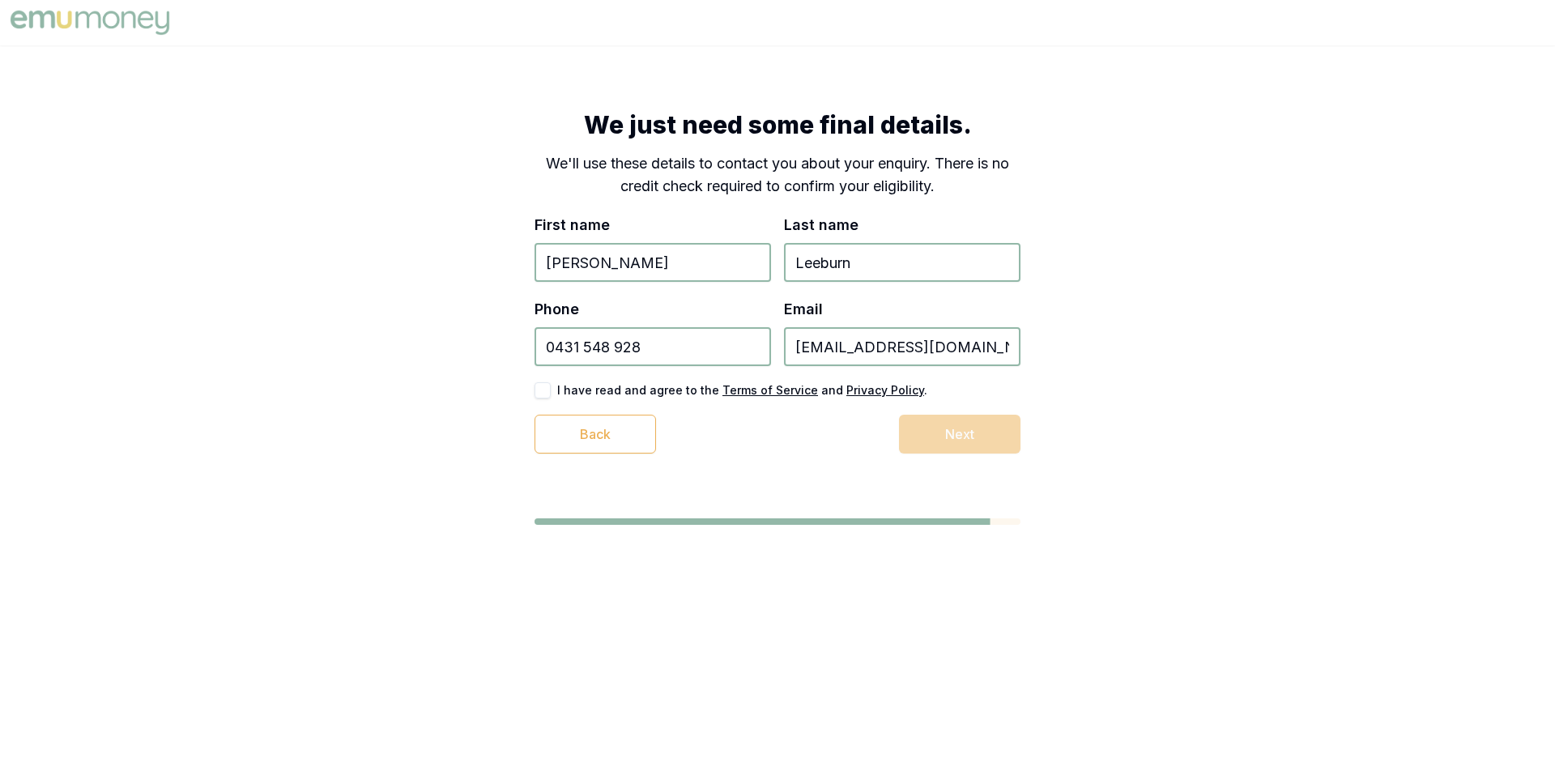
type input "2025@leeburn.co"
click at [542, 391] on button "button" at bounding box center [542, 390] width 16 height 16
click at [926, 436] on button "Next" at bounding box center [960, 434] width 122 height 39
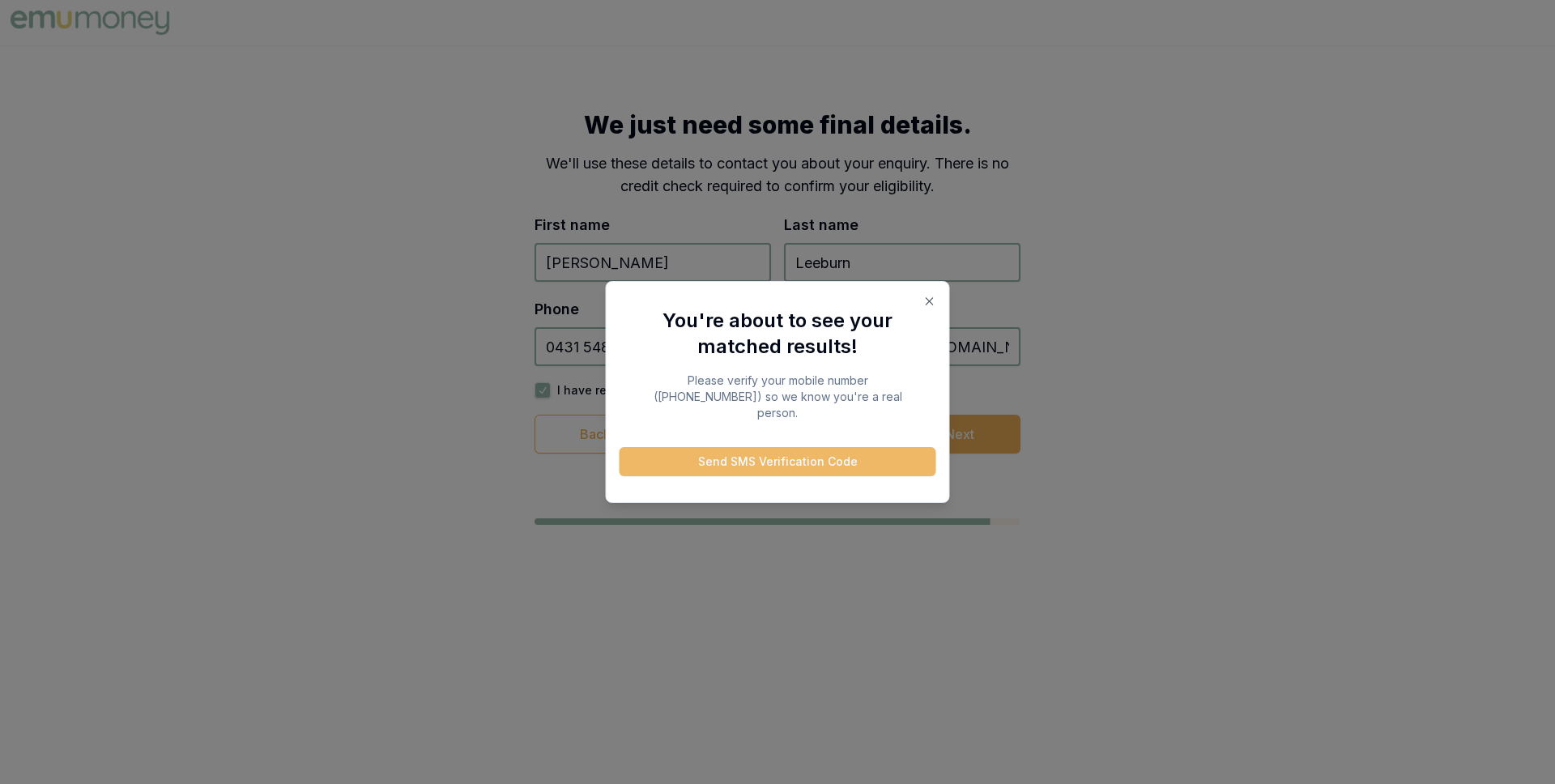
click at [824, 451] on button "Send SMS Verification Code" at bounding box center [778, 461] width 317 height 29
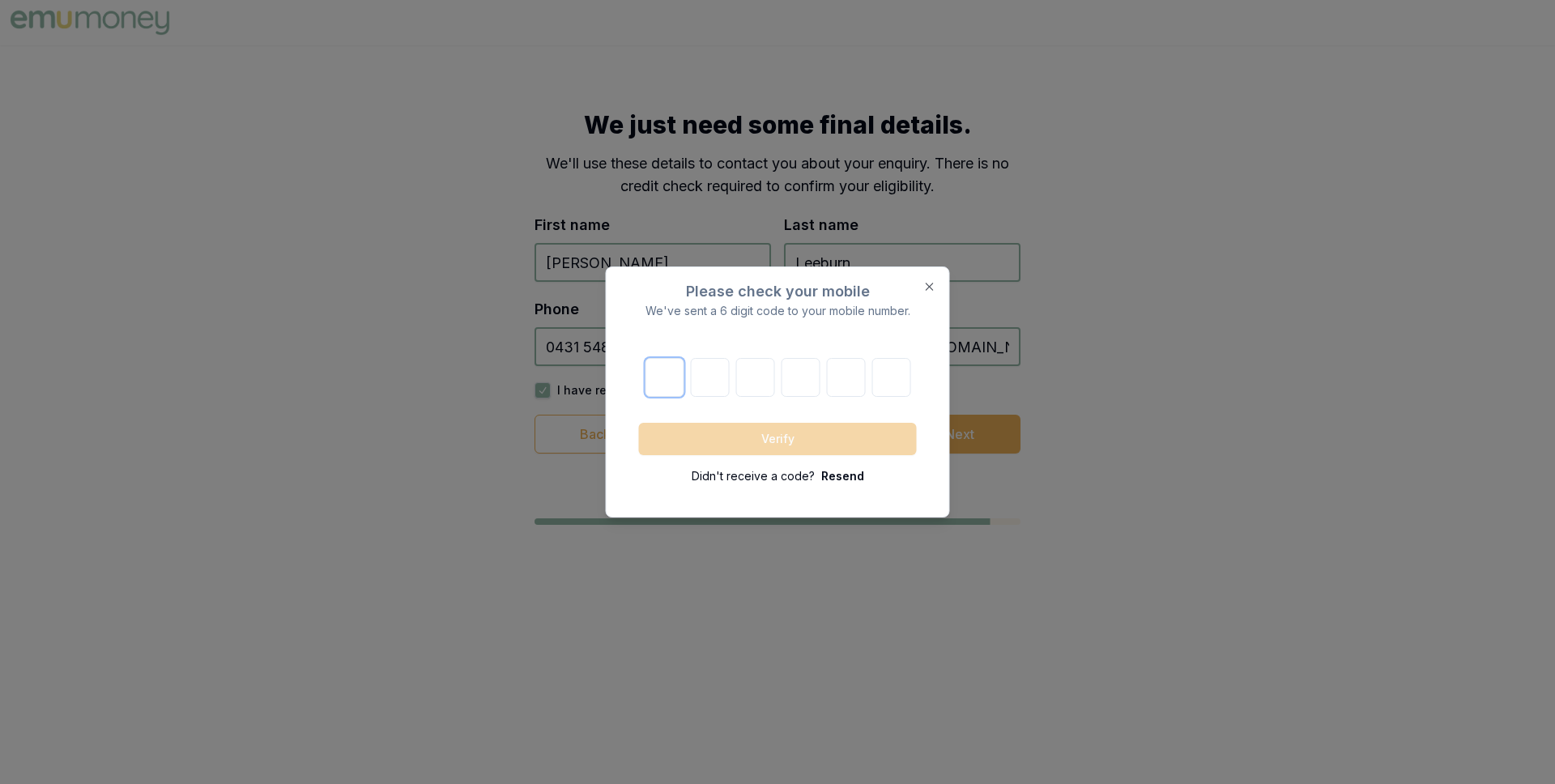
click at [672, 365] on input "number" at bounding box center [664, 377] width 39 height 39
type input "5"
type input "3"
type input "2"
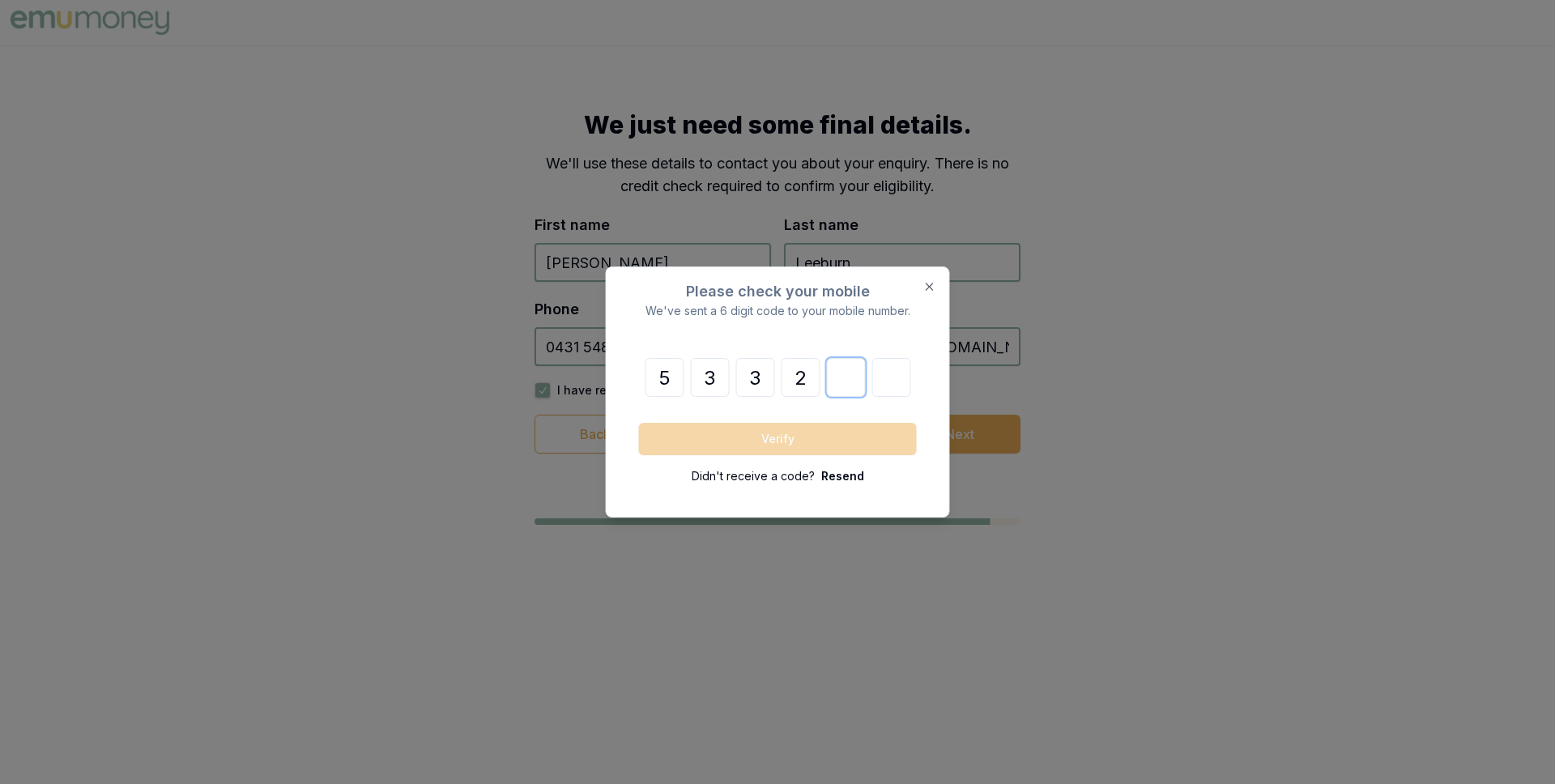
type input "5"
type input "4"
click at [771, 433] on button "Verify" at bounding box center [778, 439] width 278 height 32
